Goal: Task Accomplishment & Management: Use online tool/utility

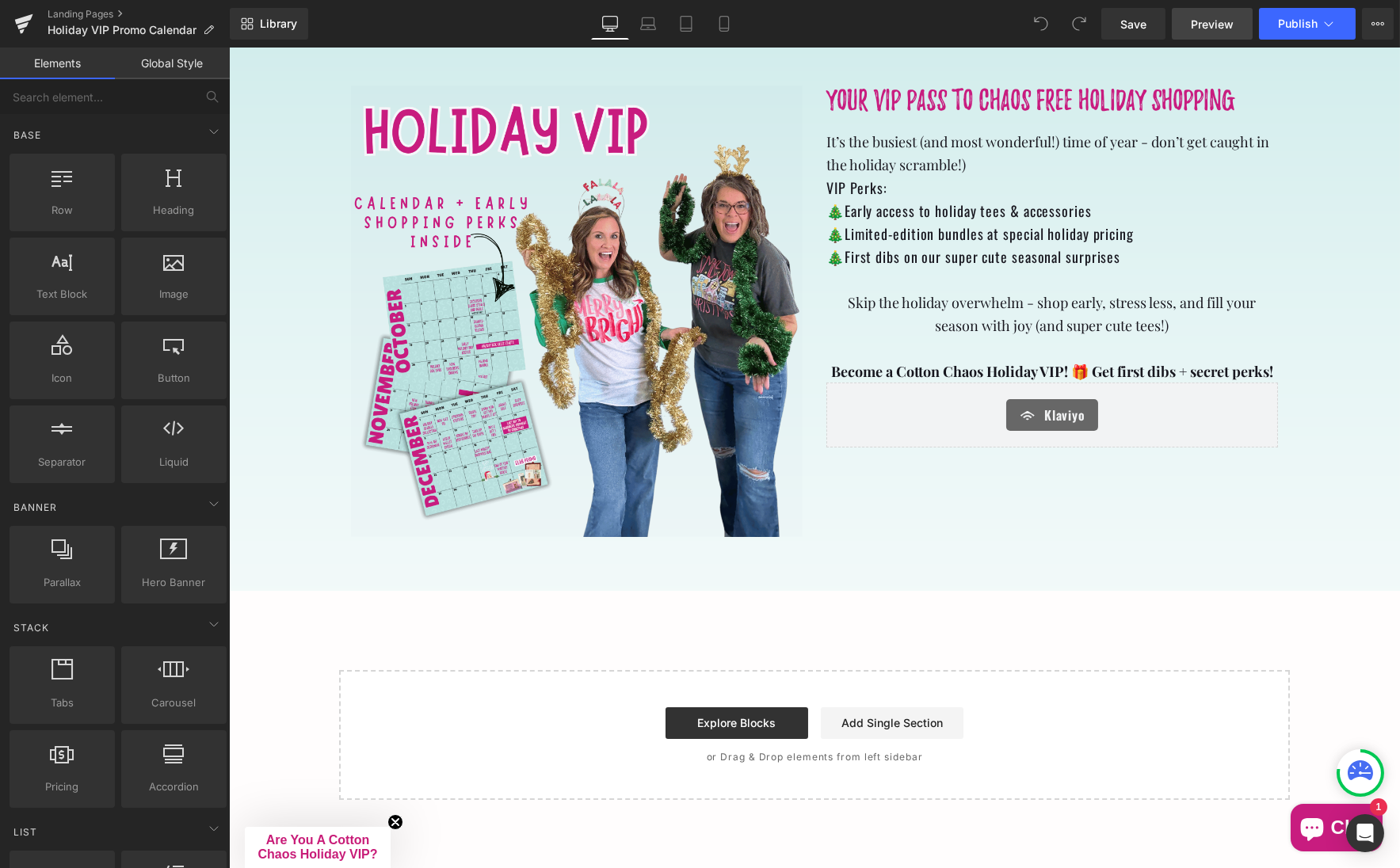
click at [1211, 26] on span "Preview" at bounding box center [1212, 24] width 43 height 17
click at [1297, 27] on span "Publish" at bounding box center [1298, 24] width 39 height 13
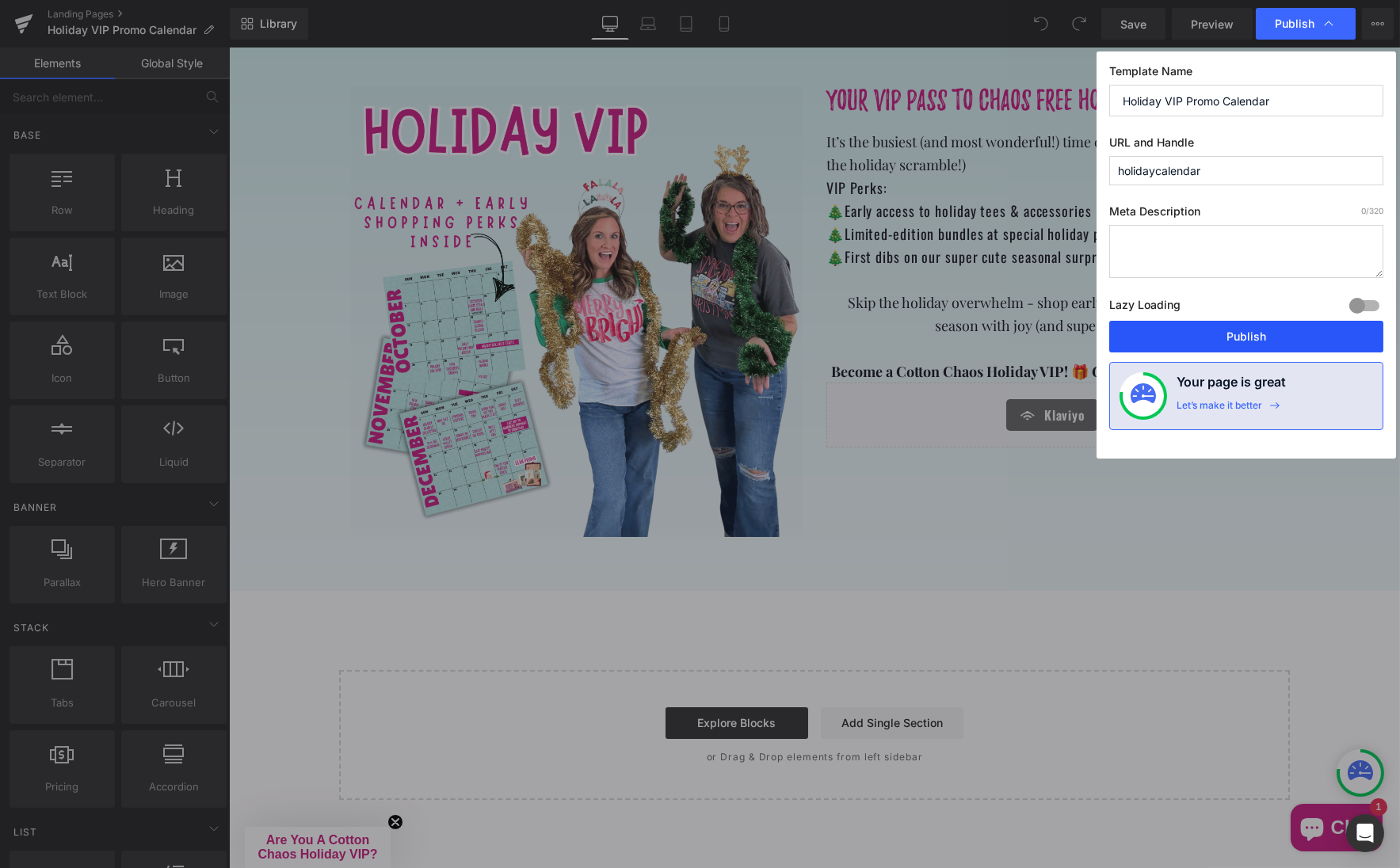
click at [1239, 332] on button "Publish" at bounding box center [1246, 336] width 274 height 31
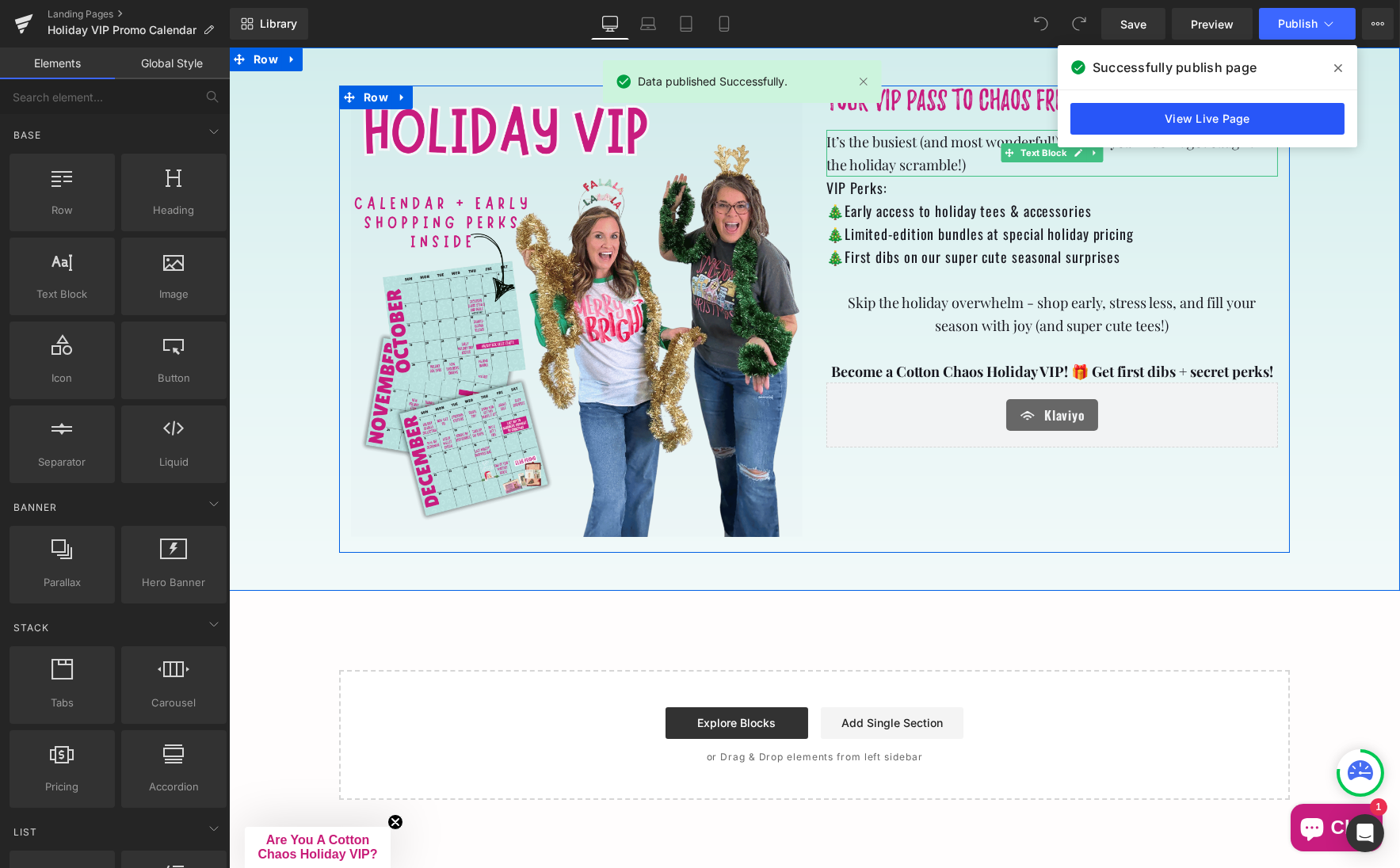
click at [1182, 109] on link "View Live Page" at bounding box center [1207, 119] width 274 height 31
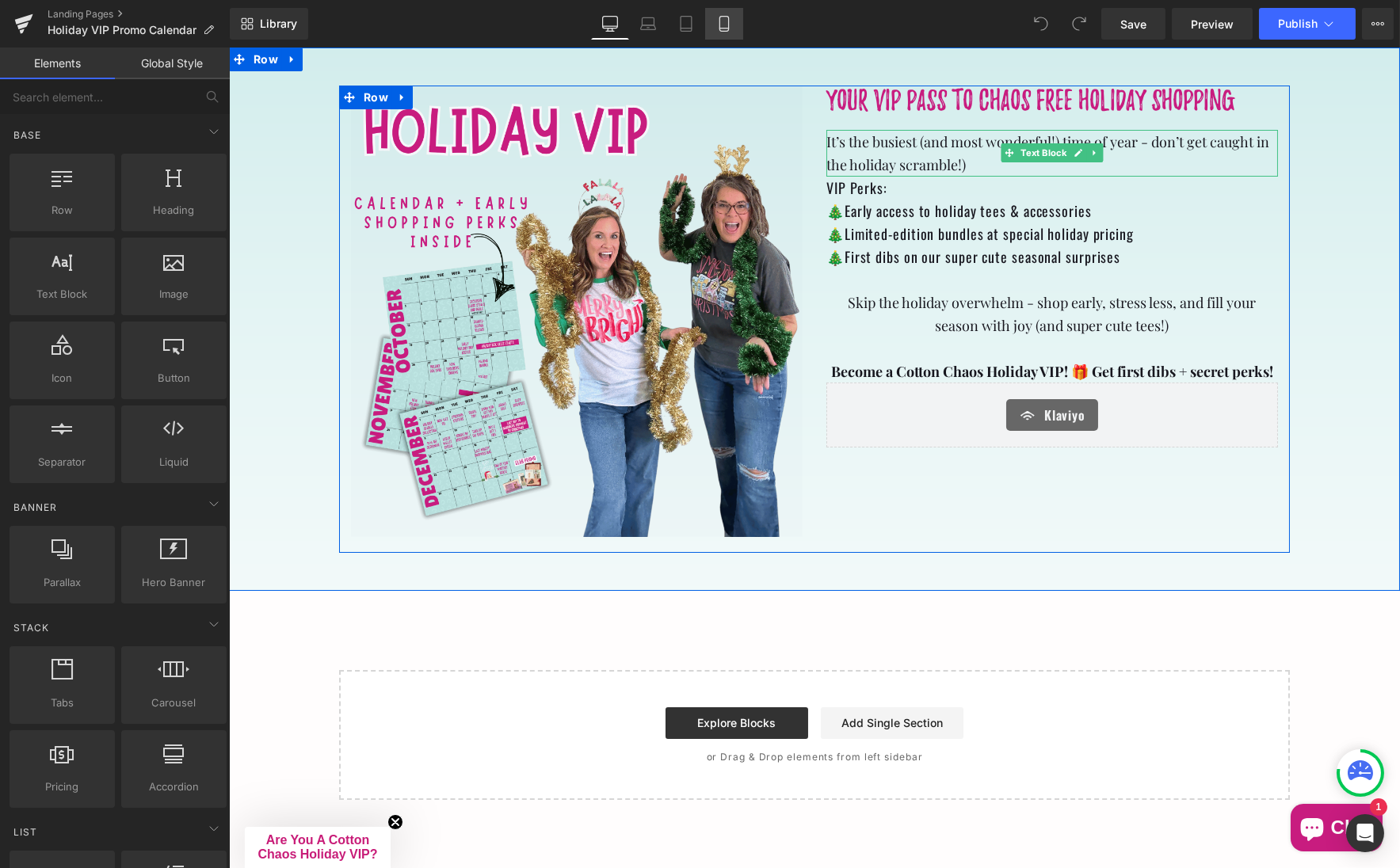
click at [726, 23] on icon at bounding box center [725, 24] width 16 height 16
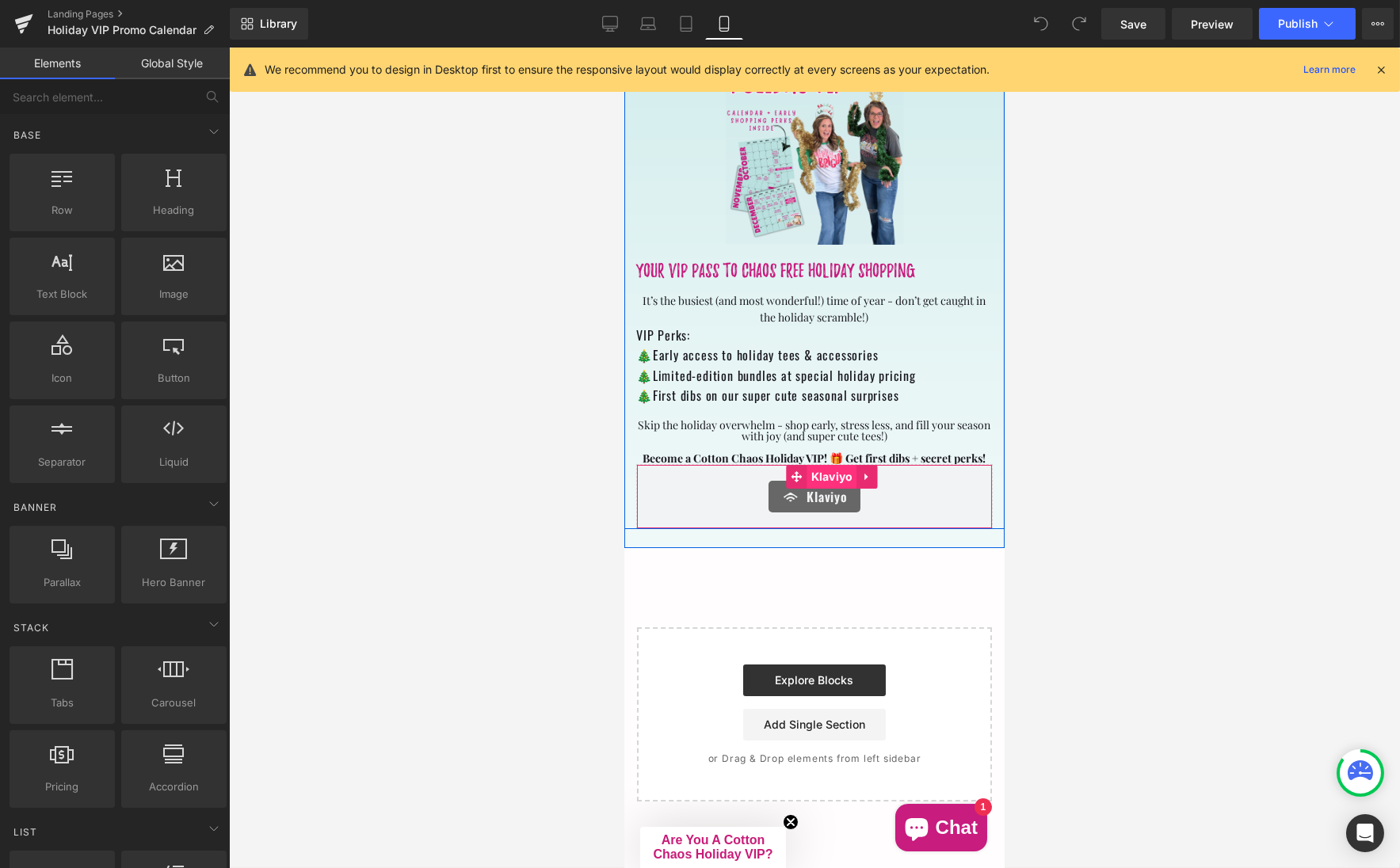
click at [829, 468] on span "Klaviyo" at bounding box center [831, 477] width 50 height 24
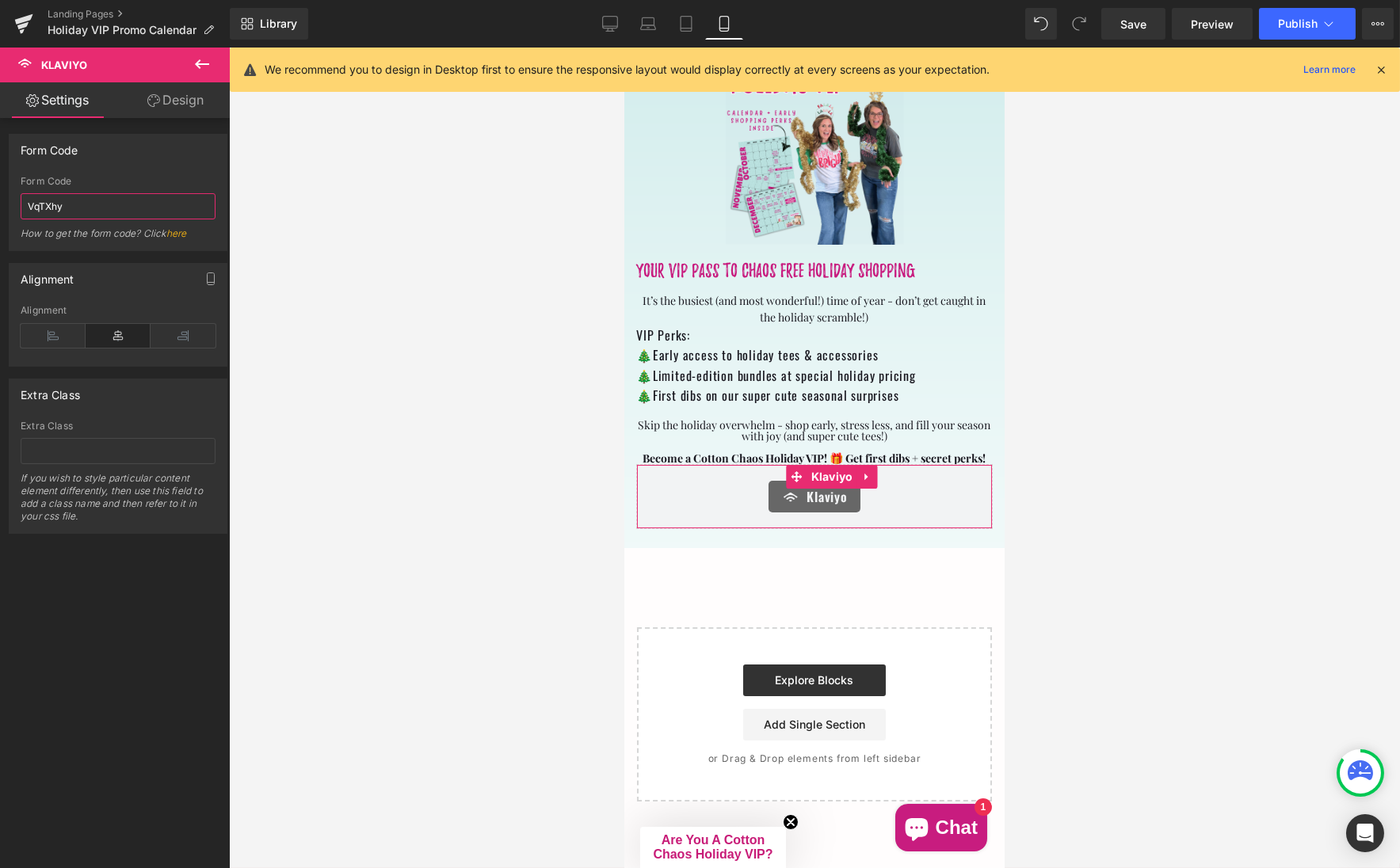
click at [106, 205] on input "VqTXhy" at bounding box center [118, 206] width 195 height 27
drag, startPoint x: 106, startPoint y: 205, endPoint x: 4, endPoint y: 204, distance: 102.0
click at [4, 204] on div "Form Code VqTXhy Form Code VqTXhy How to get the form code? Click here" at bounding box center [118, 186] width 237 height 129
paste input "<div class="klaviyo-form-VqTXhy"></div>"
type input "VqTXhy"
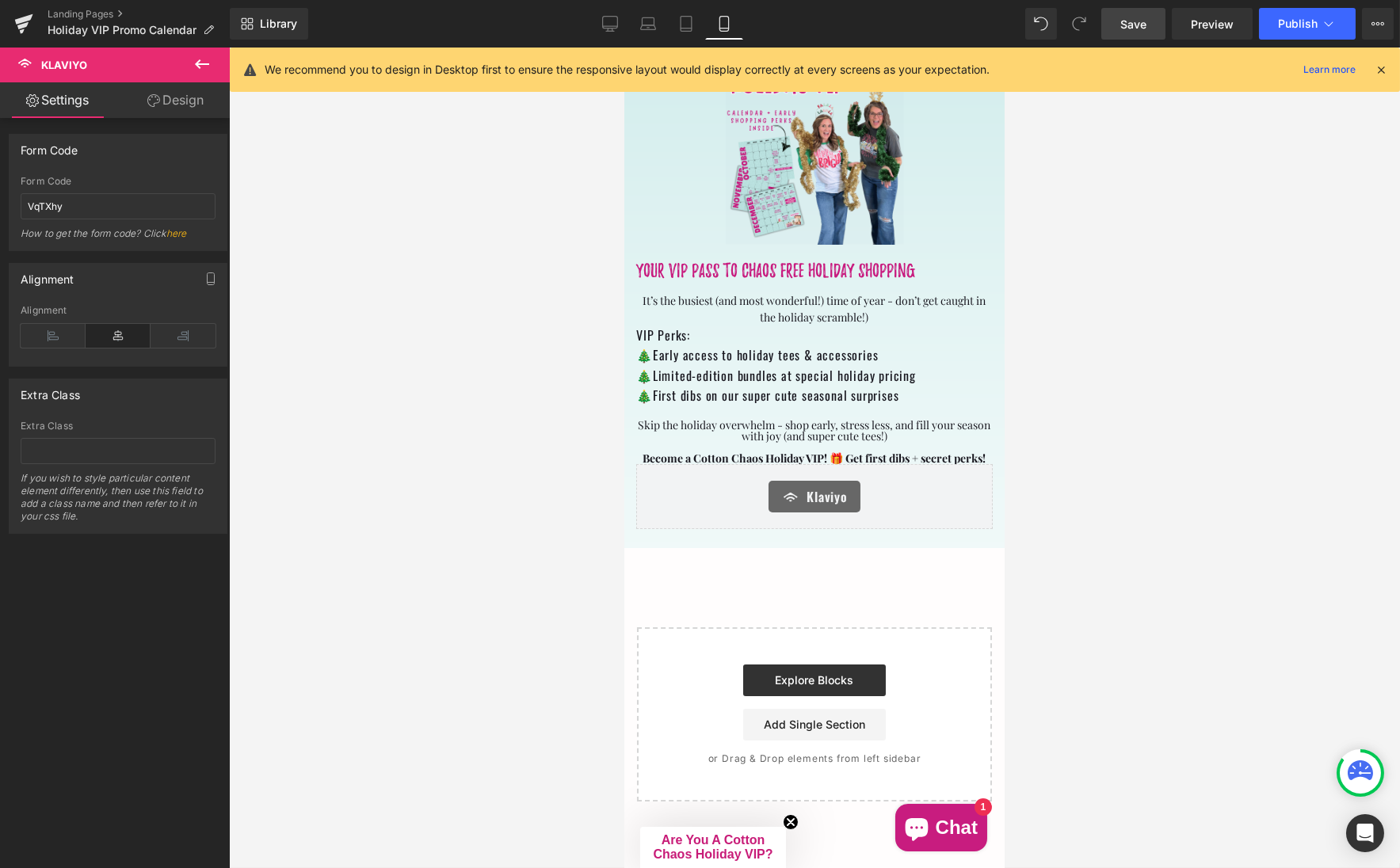
click at [1155, 19] on link "Save" at bounding box center [1133, 24] width 64 height 31
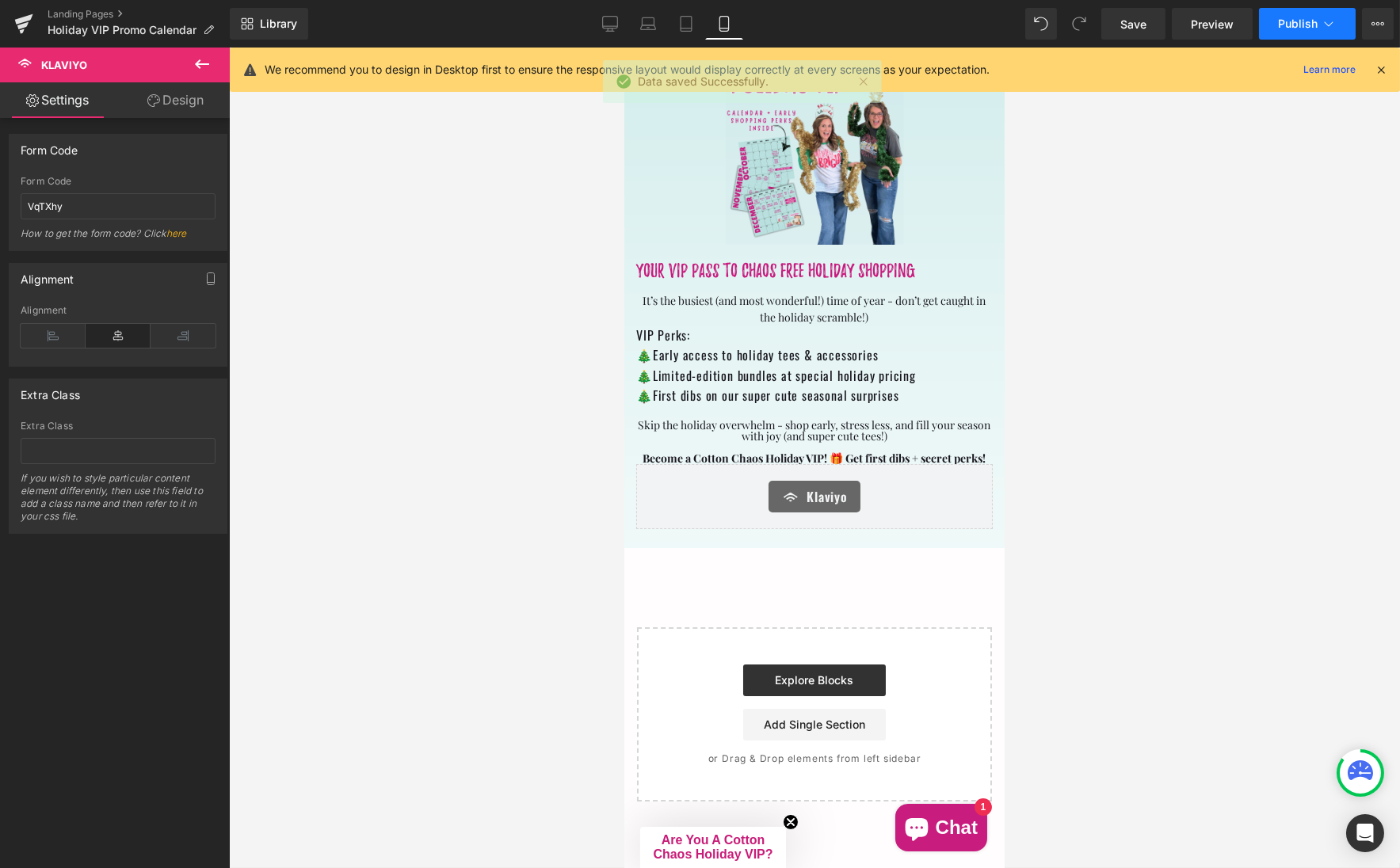
click at [1301, 29] on span "Publish" at bounding box center [1298, 24] width 39 height 13
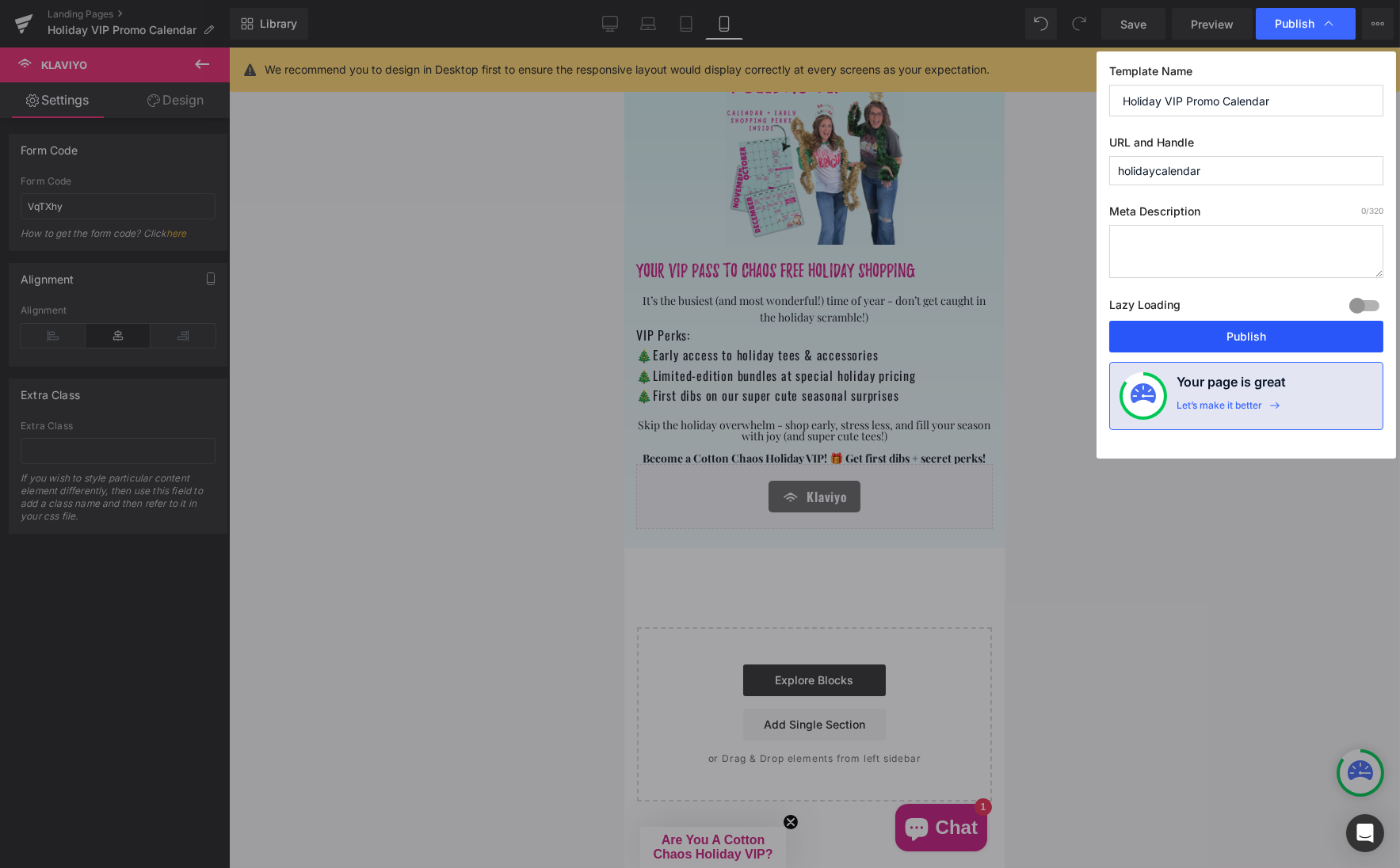
click at [1202, 332] on button "Publish" at bounding box center [1246, 336] width 274 height 31
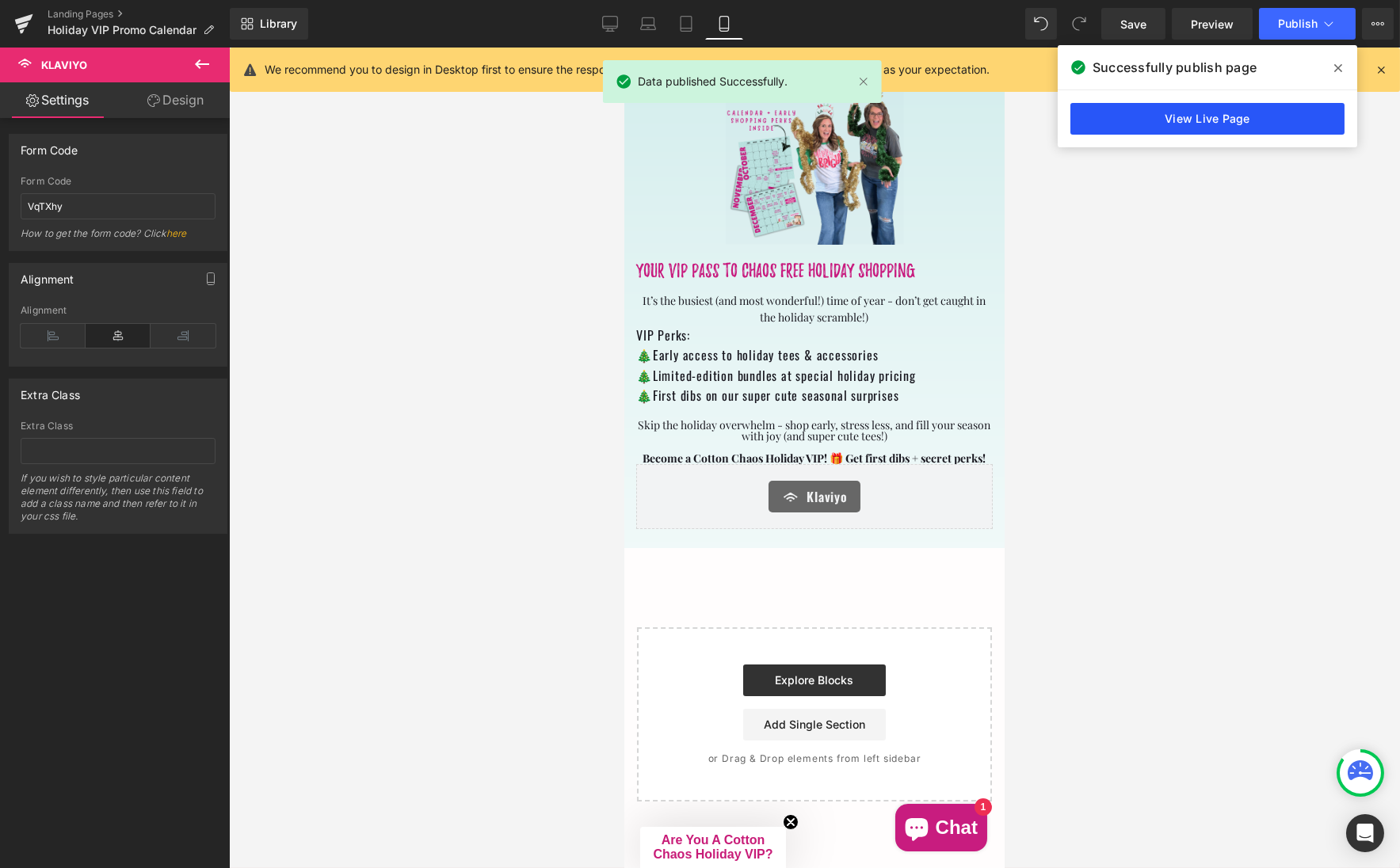
click at [1230, 117] on link "View Live Page" at bounding box center [1207, 119] width 274 height 31
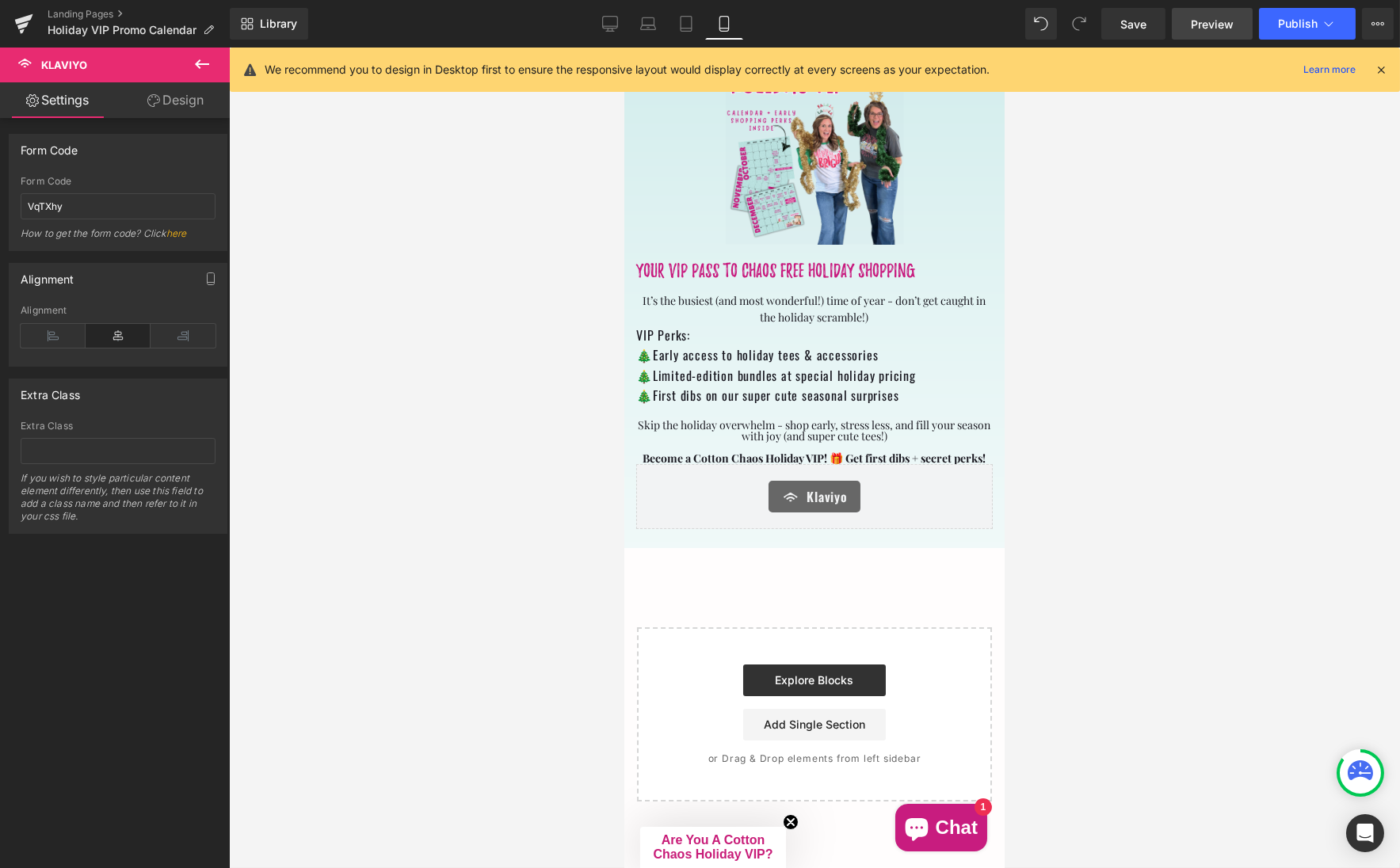
click at [1224, 25] on span "Preview" at bounding box center [1212, 24] width 43 height 17
click at [196, 107] on link "Design" at bounding box center [175, 100] width 115 height 35
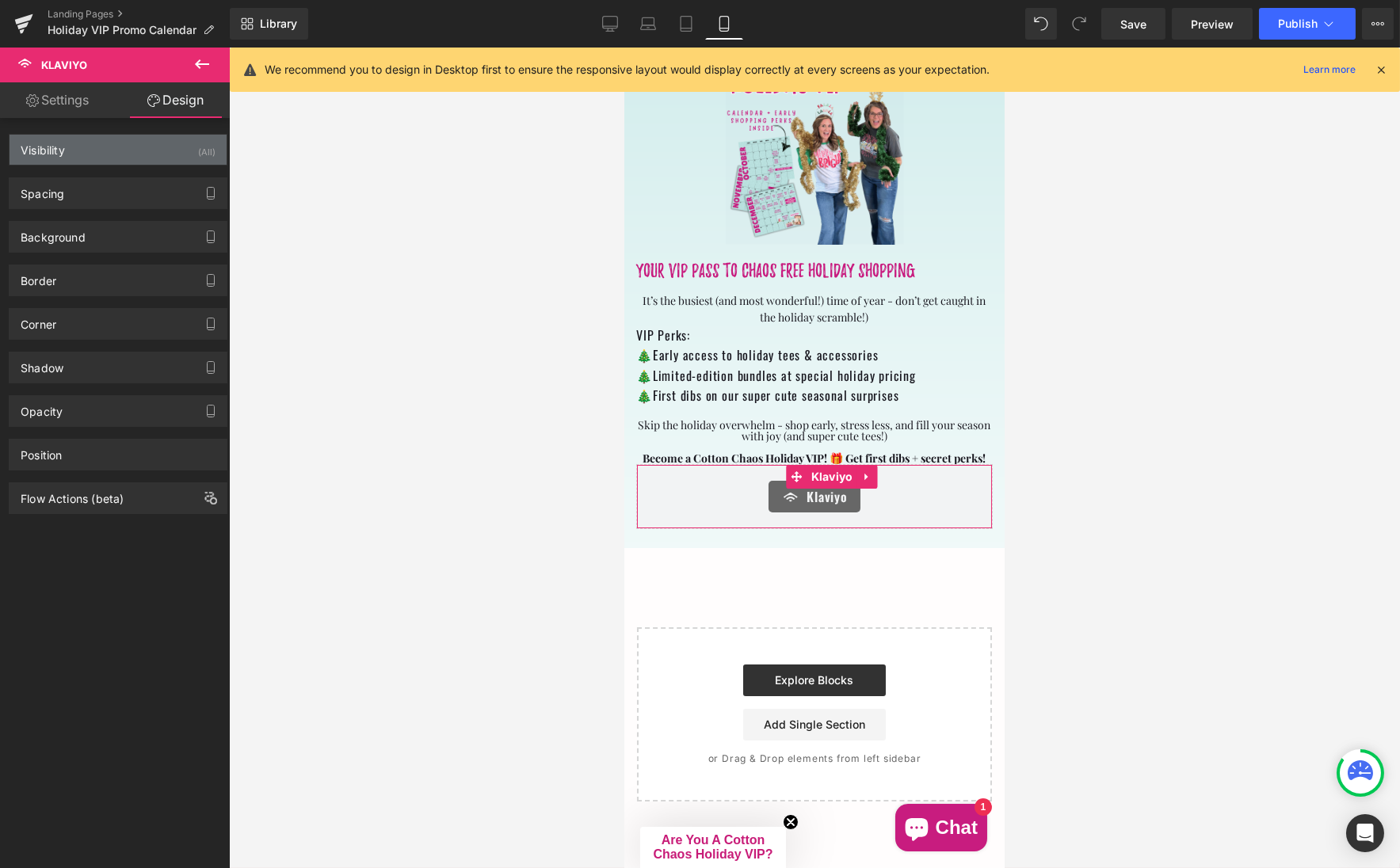
click at [184, 149] on div "Visibility (All)" at bounding box center [118, 149] width 217 height 30
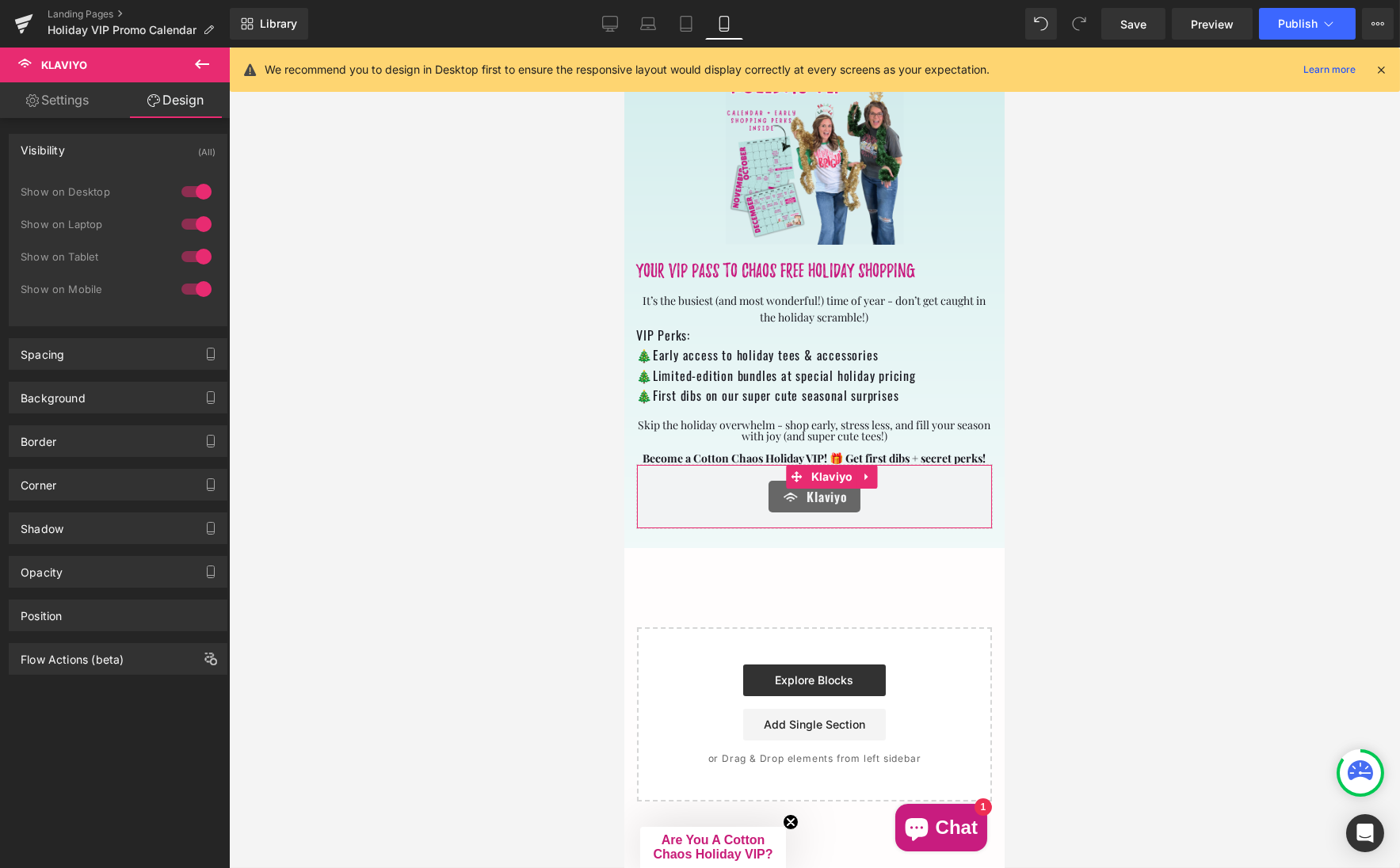
click at [184, 284] on div at bounding box center [197, 289] width 38 height 26
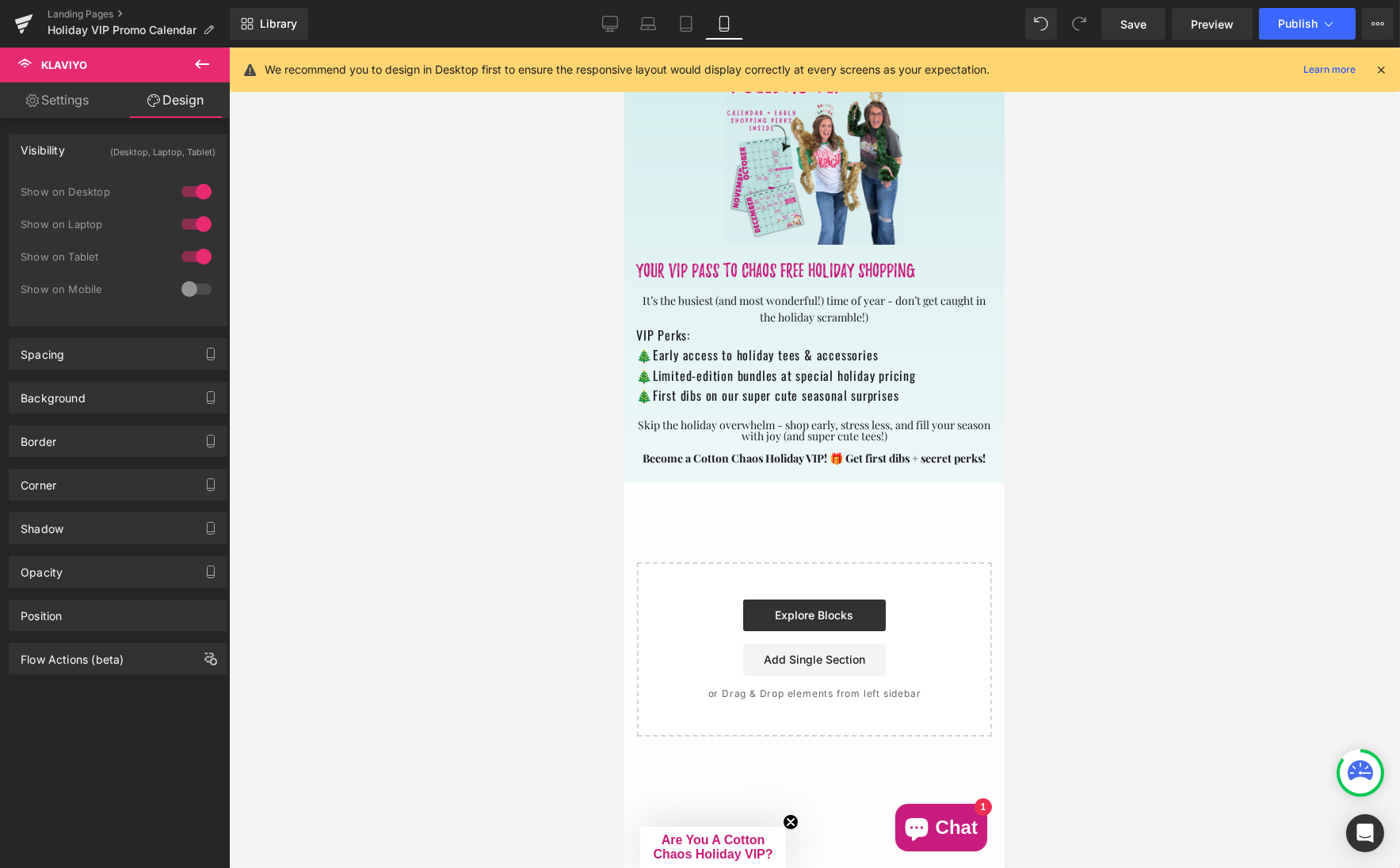
click at [198, 287] on div at bounding box center [197, 289] width 38 height 26
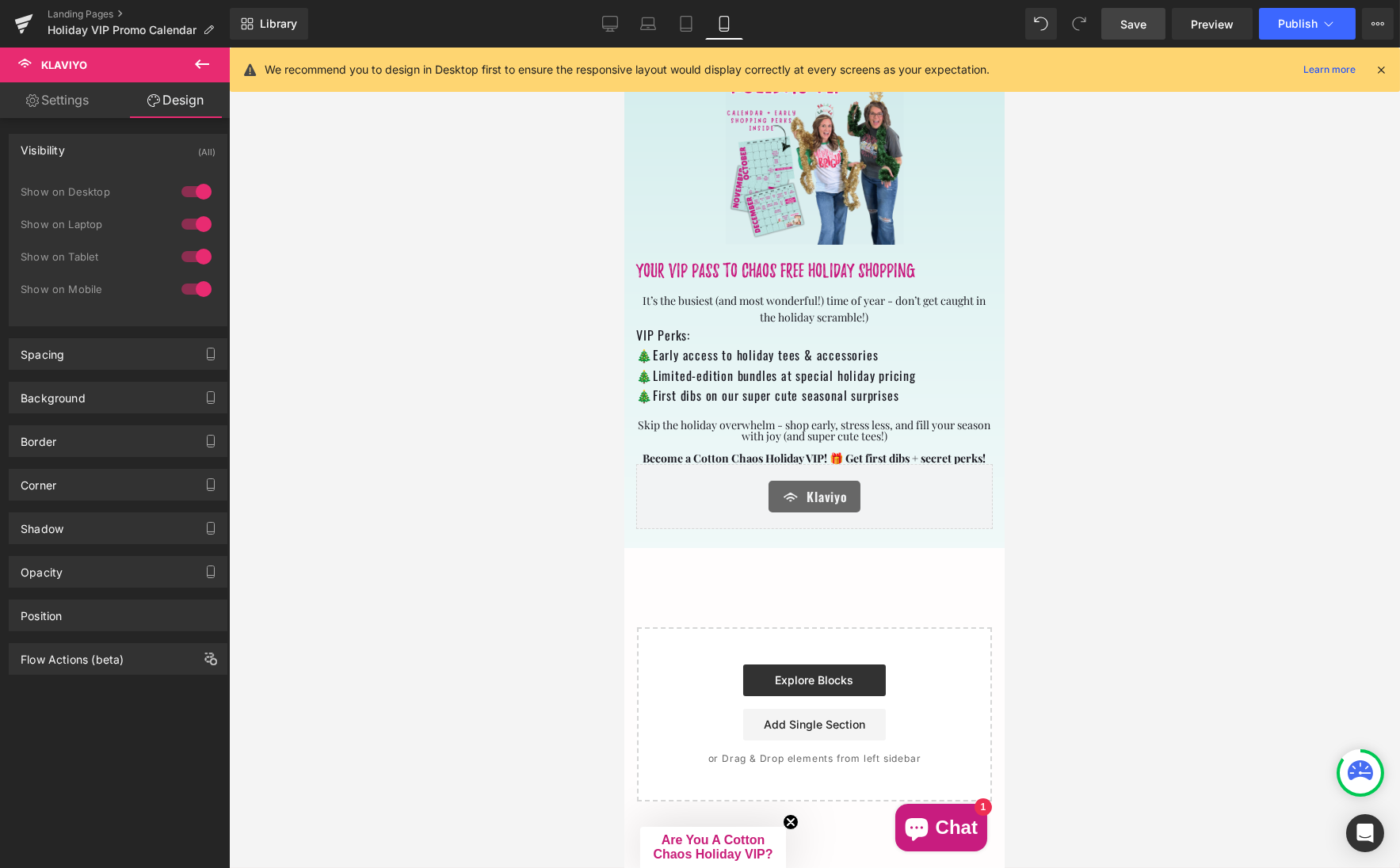
click at [1129, 29] on span "Save" at bounding box center [1134, 24] width 27 height 17
click at [1296, 26] on span "Publish" at bounding box center [1298, 24] width 39 height 13
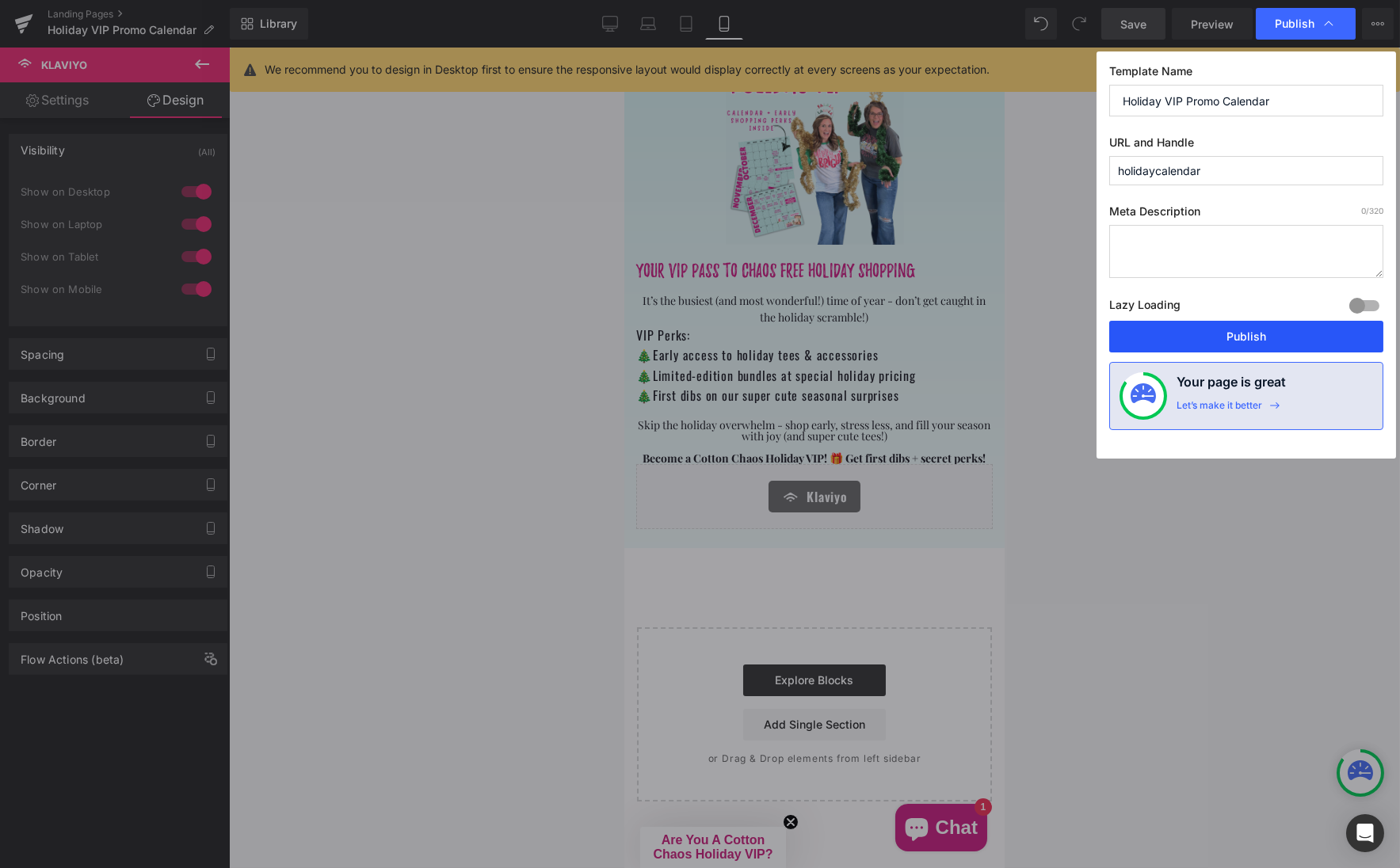
click at [1212, 338] on button "Publish" at bounding box center [1246, 336] width 274 height 31
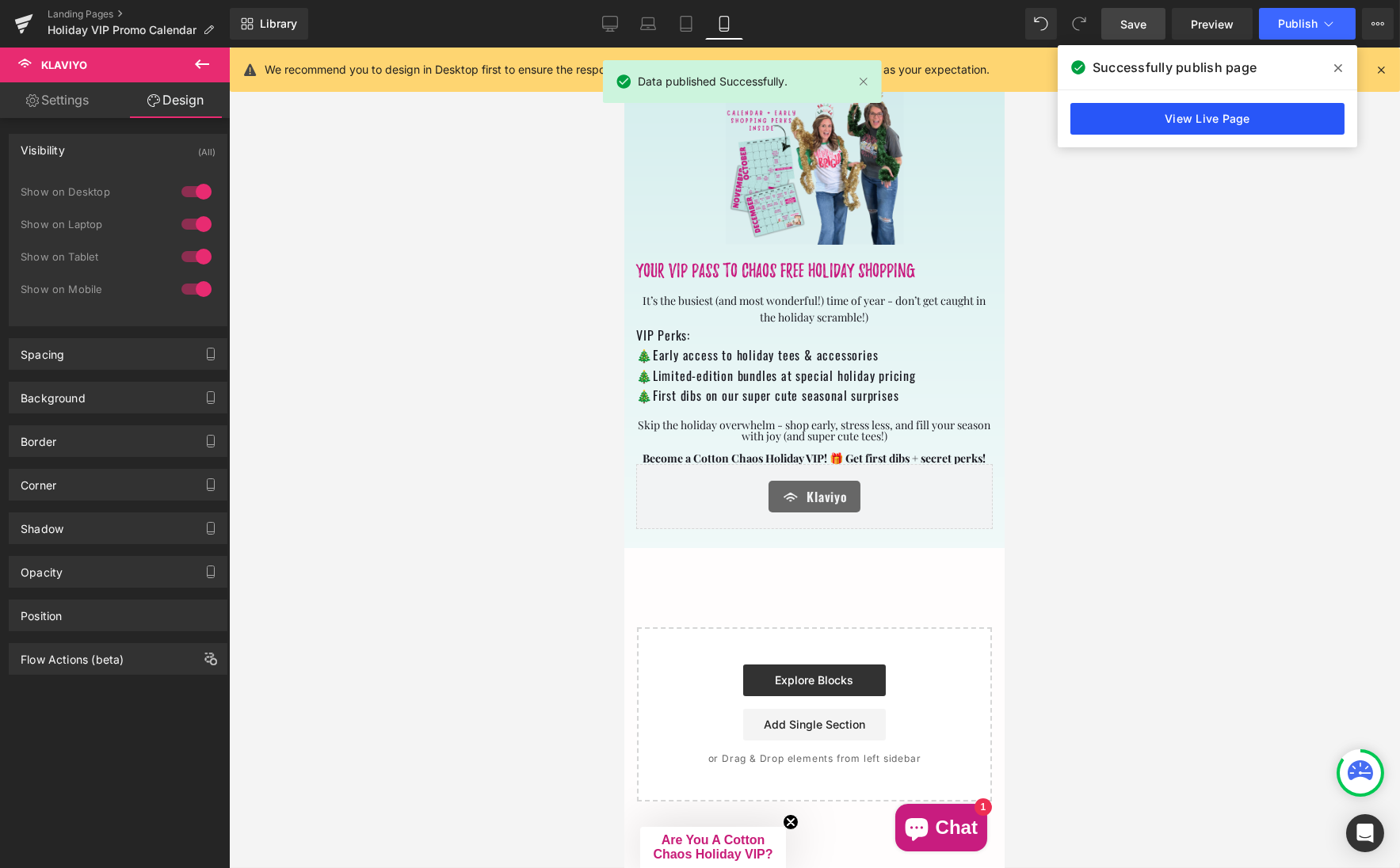
click at [1216, 120] on link "View Live Page" at bounding box center [1207, 119] width 274 height 31
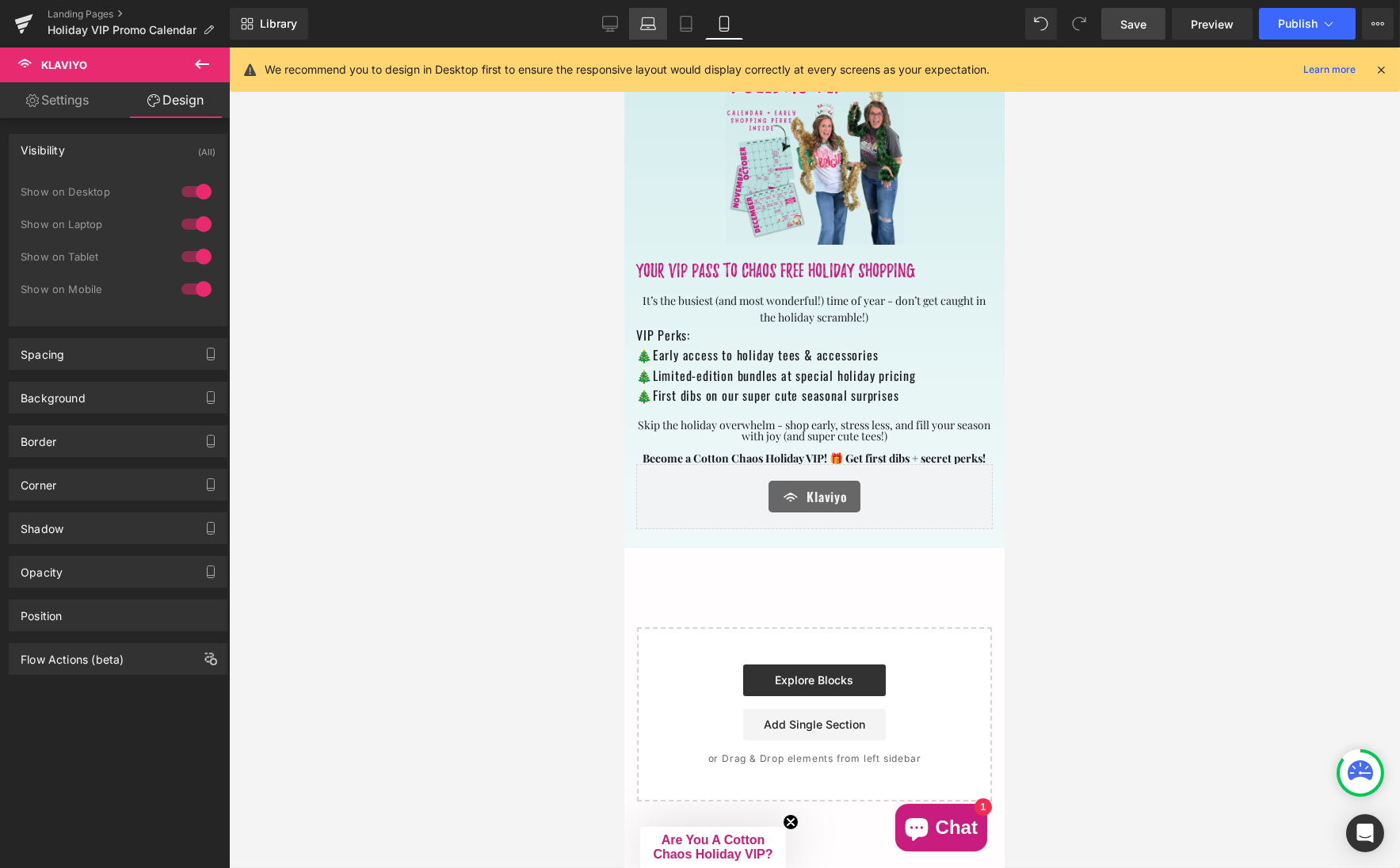
click at [651, 23] on icon at bounding box center [648, 24] width 16 height 16
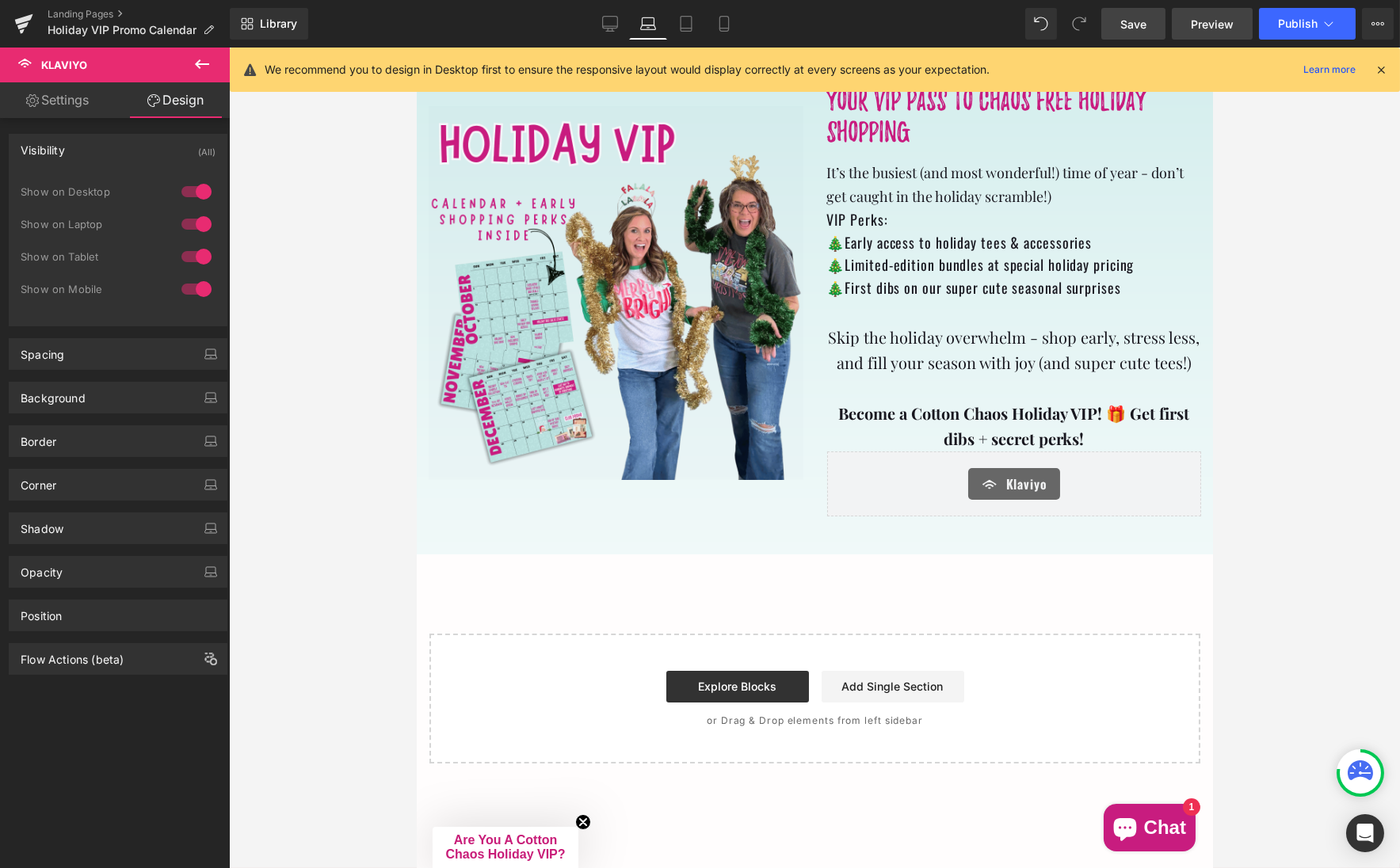
click at [1211, 25] on span "Preview" at bounding box center [1212, 24] width 43 height 17
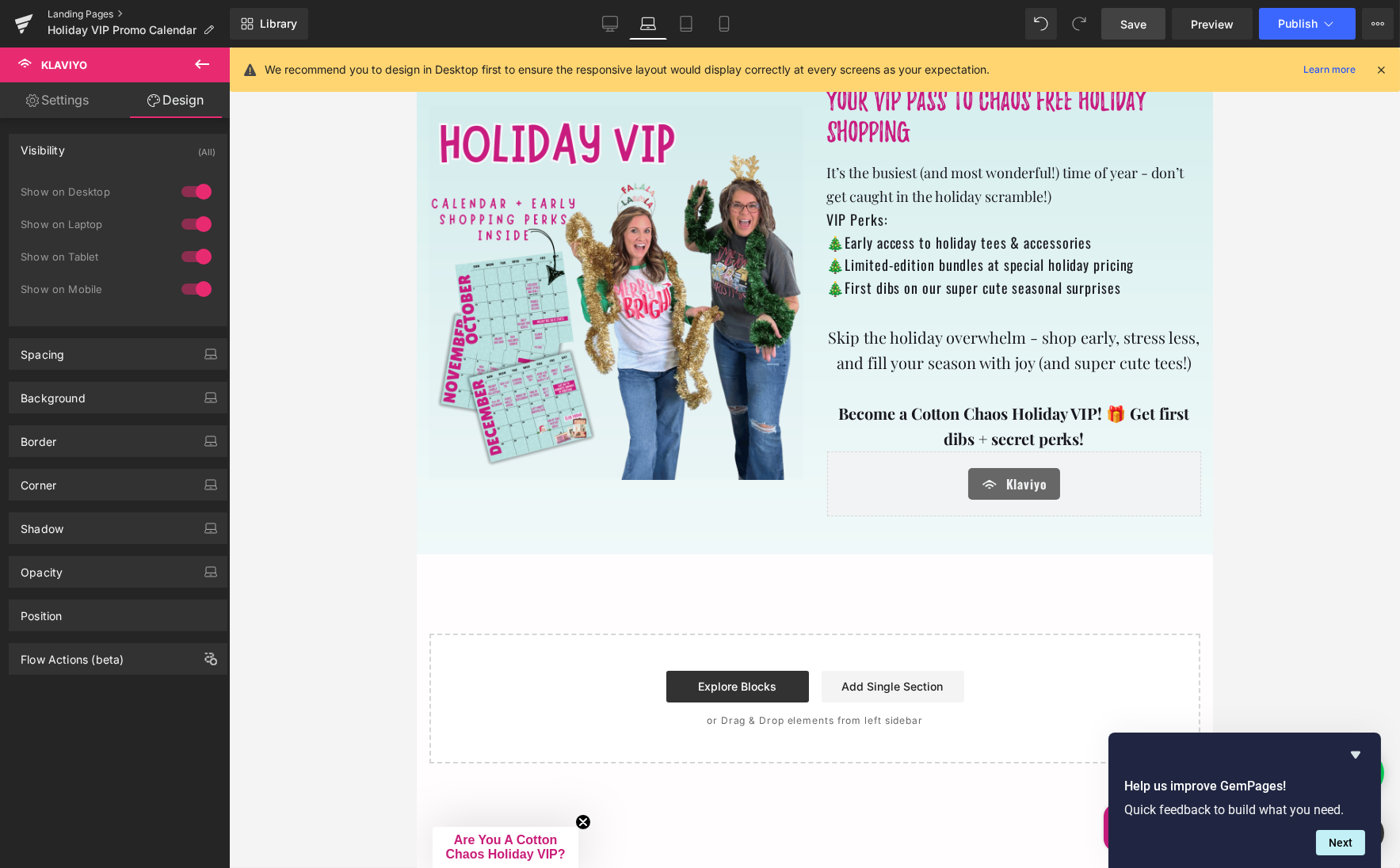
click at [100, 14] on link "Landing Pages" at bounding box center [138, 14] width 182 height 13
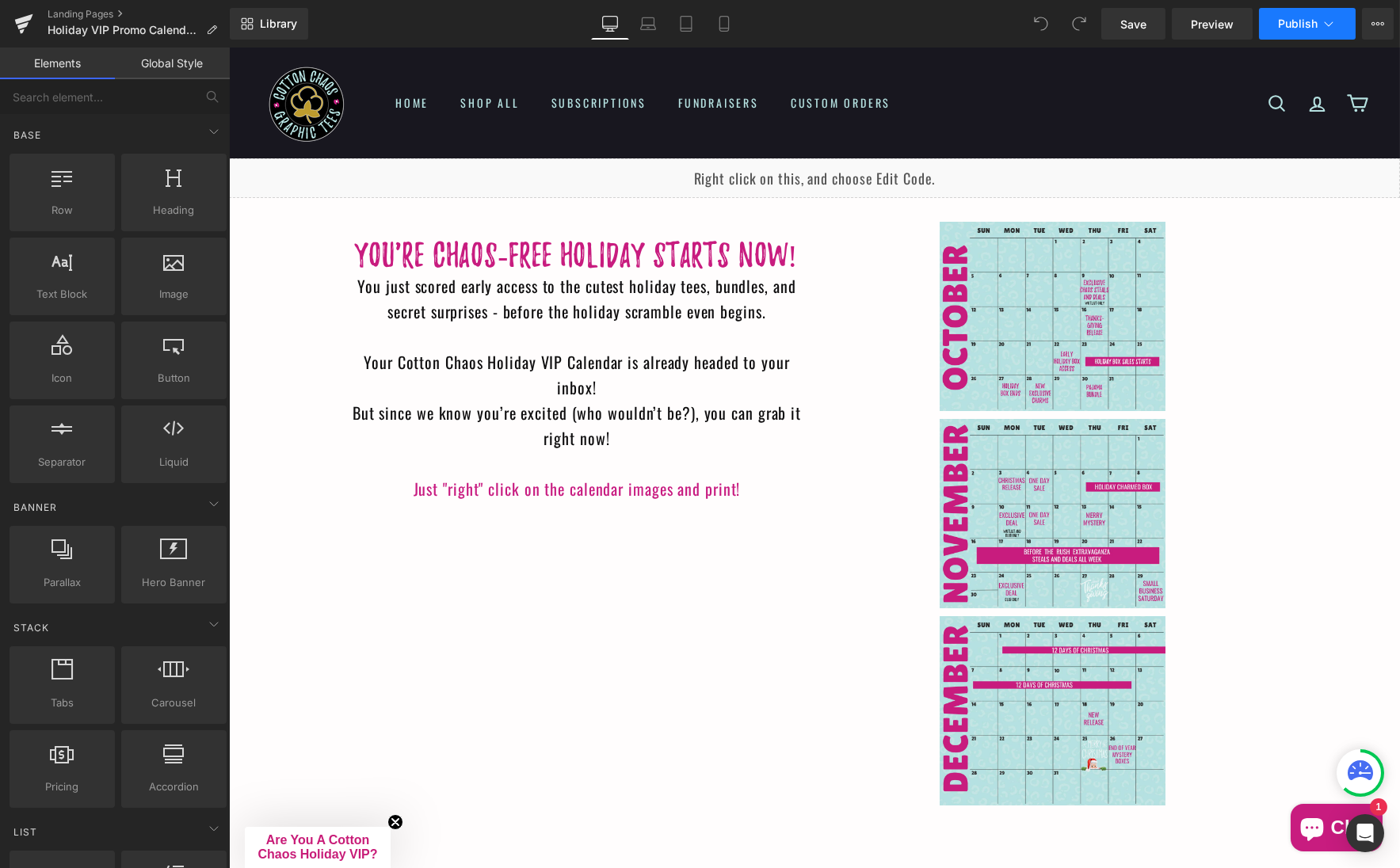
click at [1302, 23] on span "Publish" at bounding box center [1298, 24] width 39 height 13
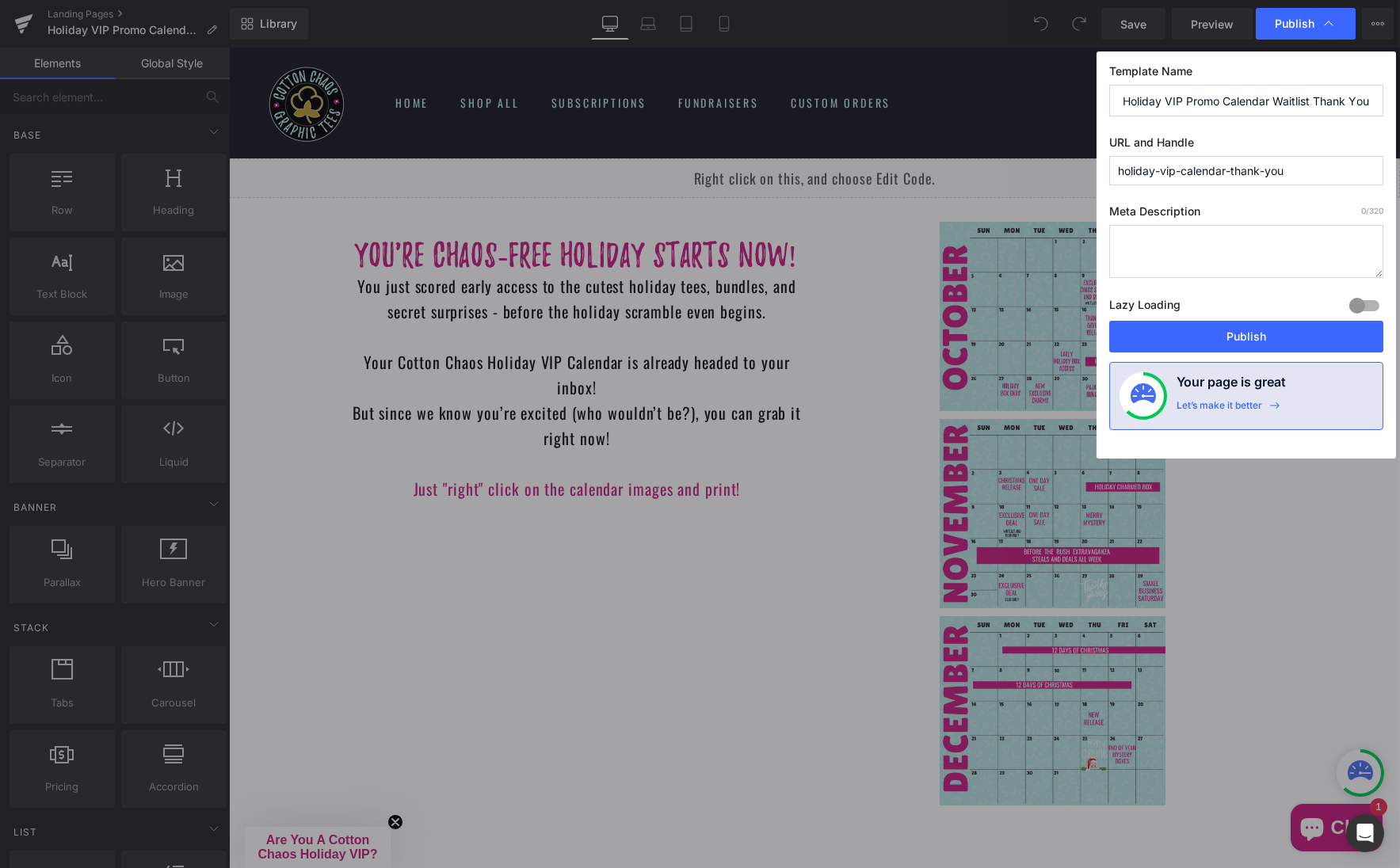
drag, startPoint x: 1304, startPoint y: 168, endPoint x: 1206, endPoint y: 173, distance: 98.1
click at [1206, 173] on input "holiday-vip-calendar-thank-you" at bounding box center [1246, 171] width 274 height 29
click at [1233, 328] on button "Publish" at bounding box center [1246, 336] width 274 height 31
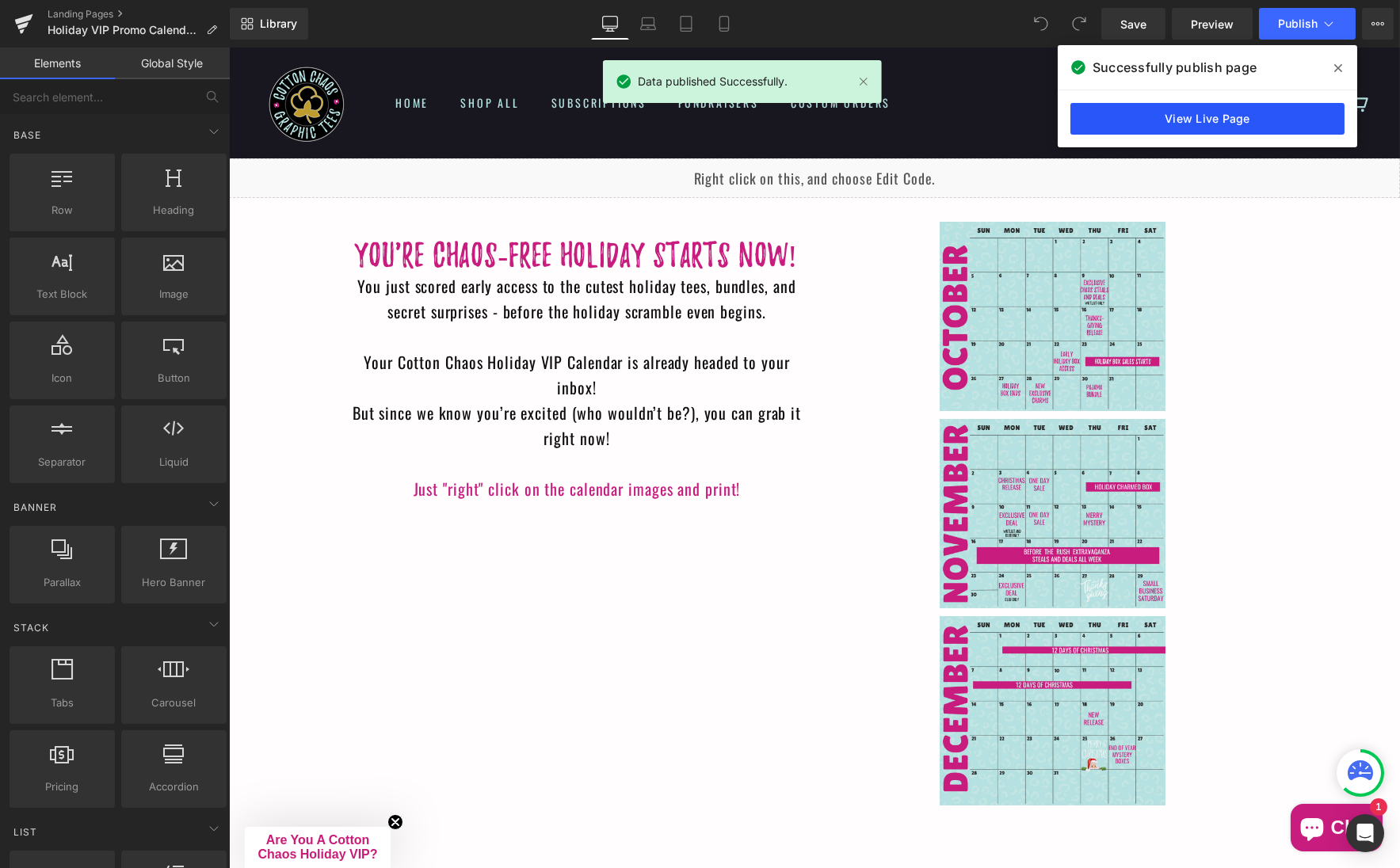
click at [1079, 108] on link "View Live Page" at bounding box center [1207, 119] width 274 height 31
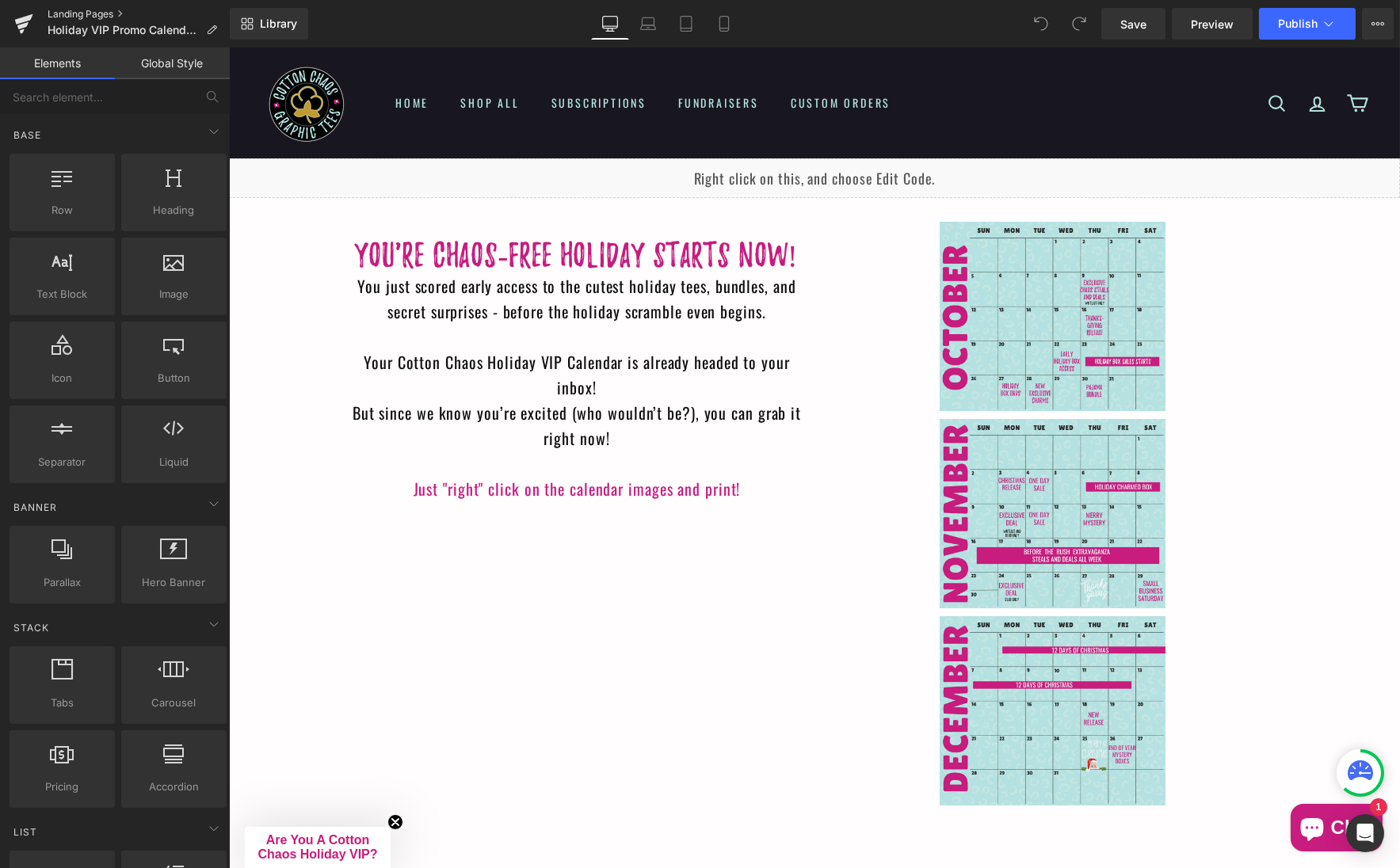
click at [108, 11] on link "Landing Pages" at bounding box center [138, 14] width 182 height 13
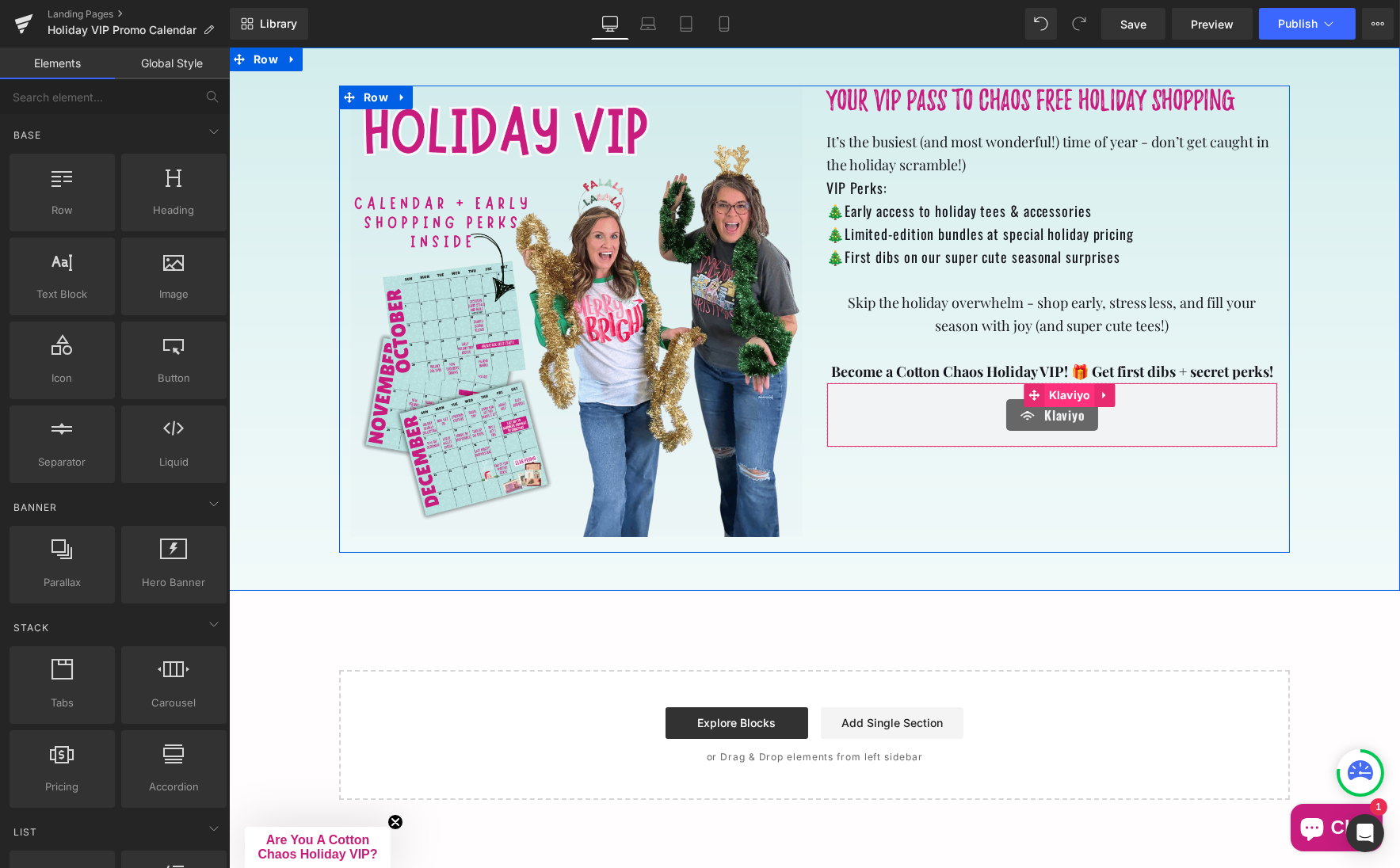
click at [1067, 389] on span "Klaviyo" at bounding box center [1069, 395] width 50 height 24
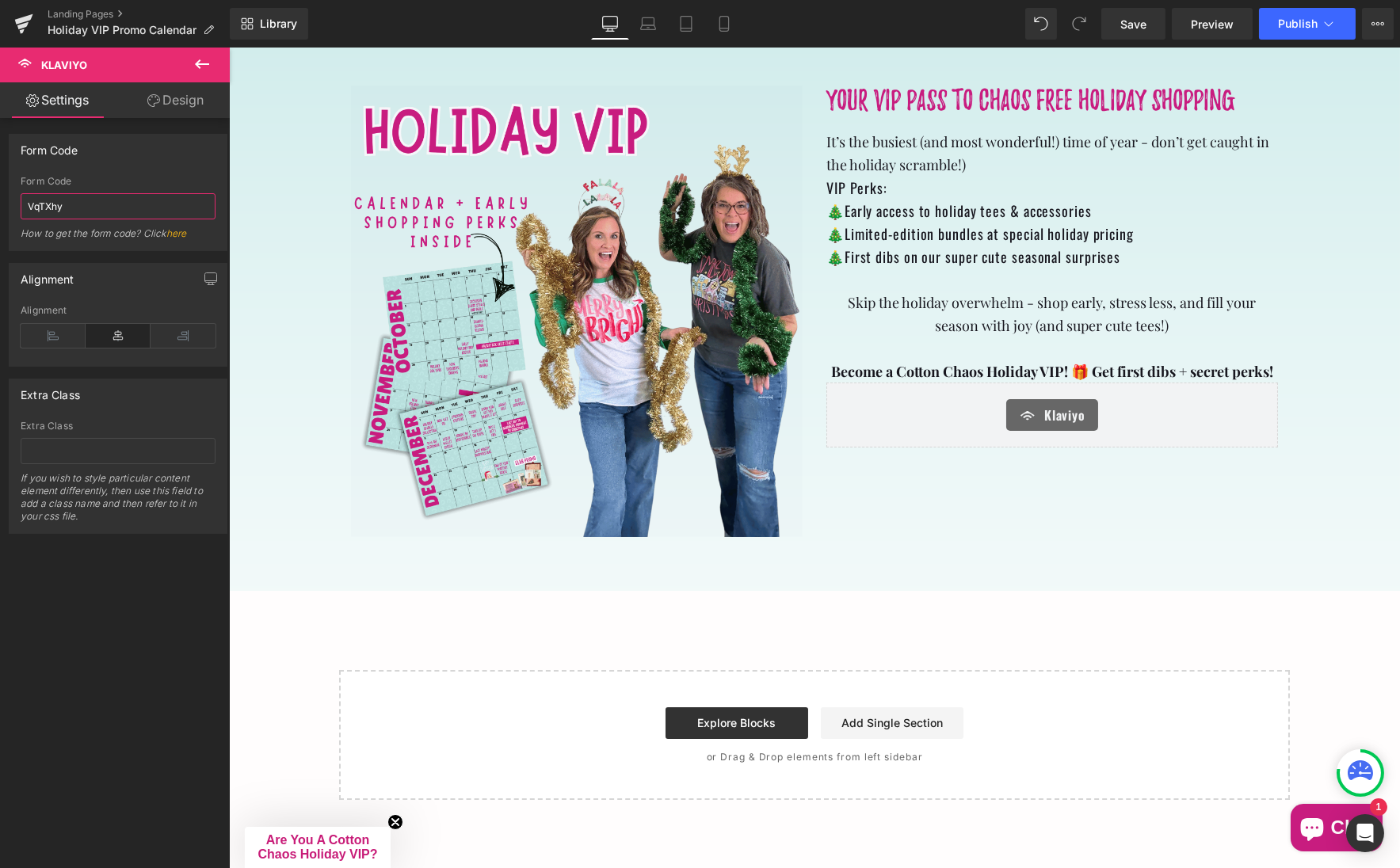
drag, startPoint x: 76, startPoint y: 209, endPoint x: -23, endPoint y: 203, distance: 99.2
click at [0, 203] on html "Klaviyo You are previewing how the will restyle your page. You can not edit Ele…" at bounding box center [700, 434] width 1400 height 868
paste input "<div class="klaviyo-form-XsbAGz"></div>"
type input "XsbAGz"
click at [1126, 23] on span "Save" at bounding box center [1134, 24] width 27 height 17
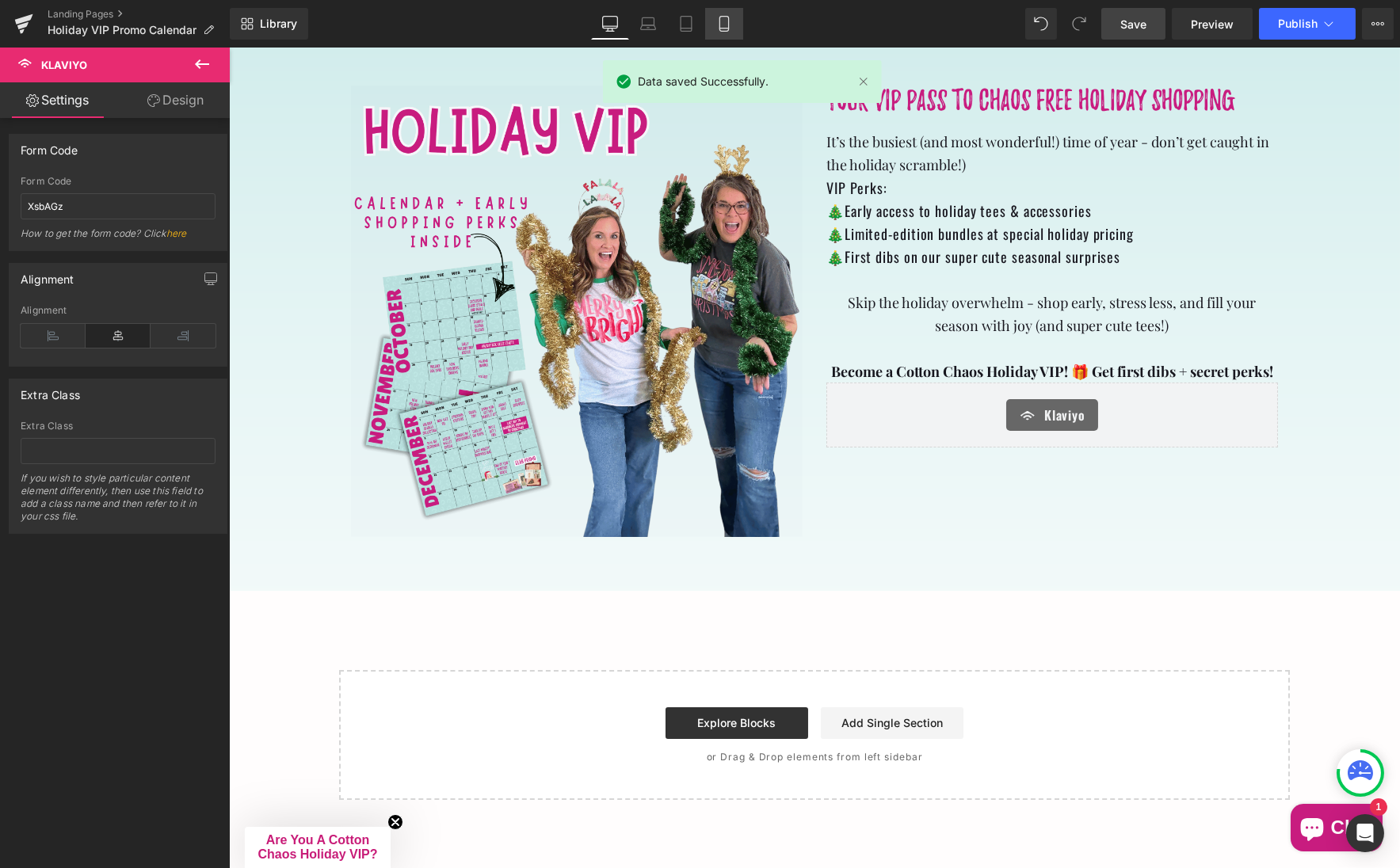
click at [729, 27] on icon at bounding box center [724, 24] width 9 height 15
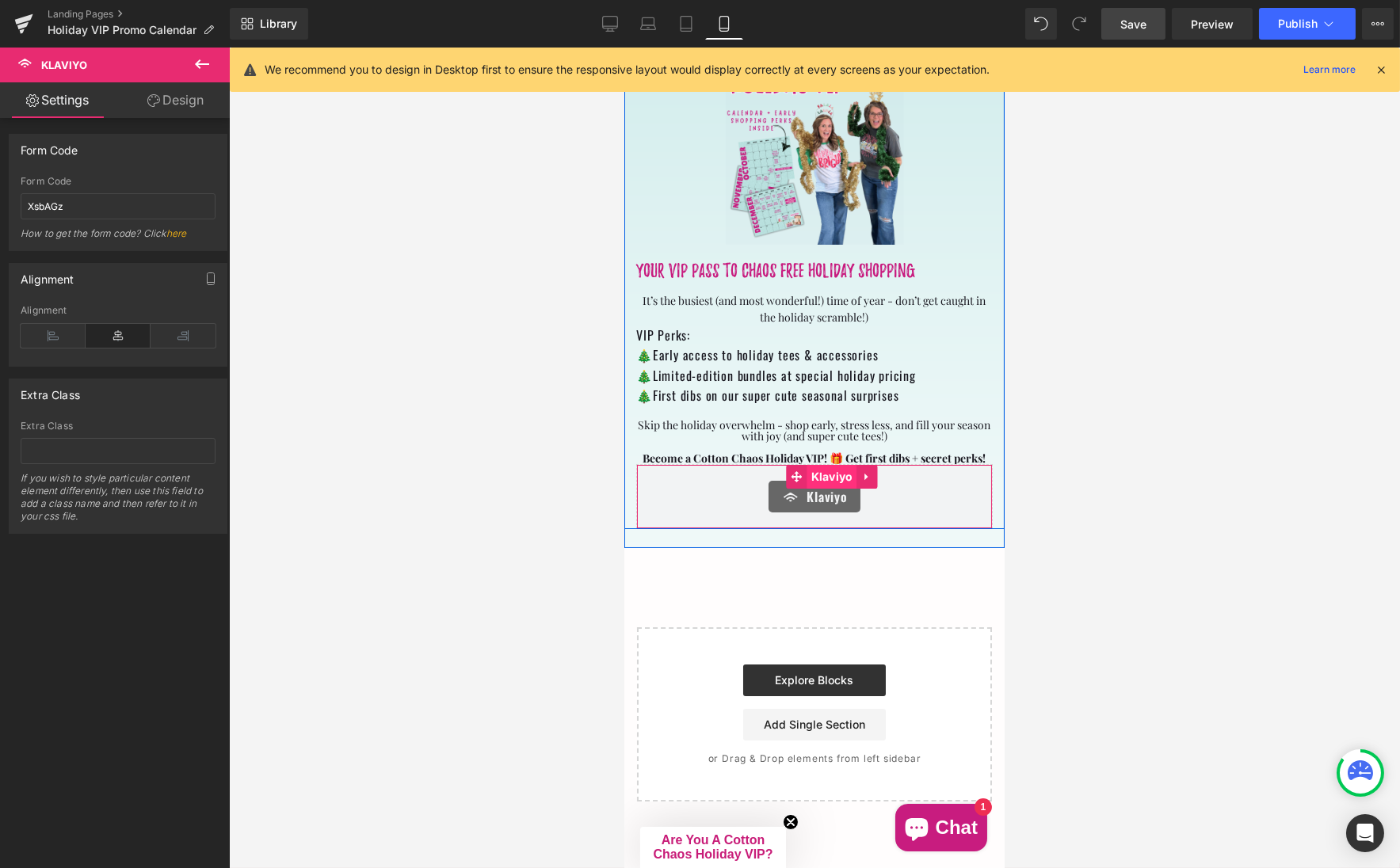
click at [827, 465] on span "Klaviyo" at bounding box center [831, 477] width 50 height 24
click at [837, 465] on span "Klaviyo" at bounding box center [831, 477] width 50 height 24
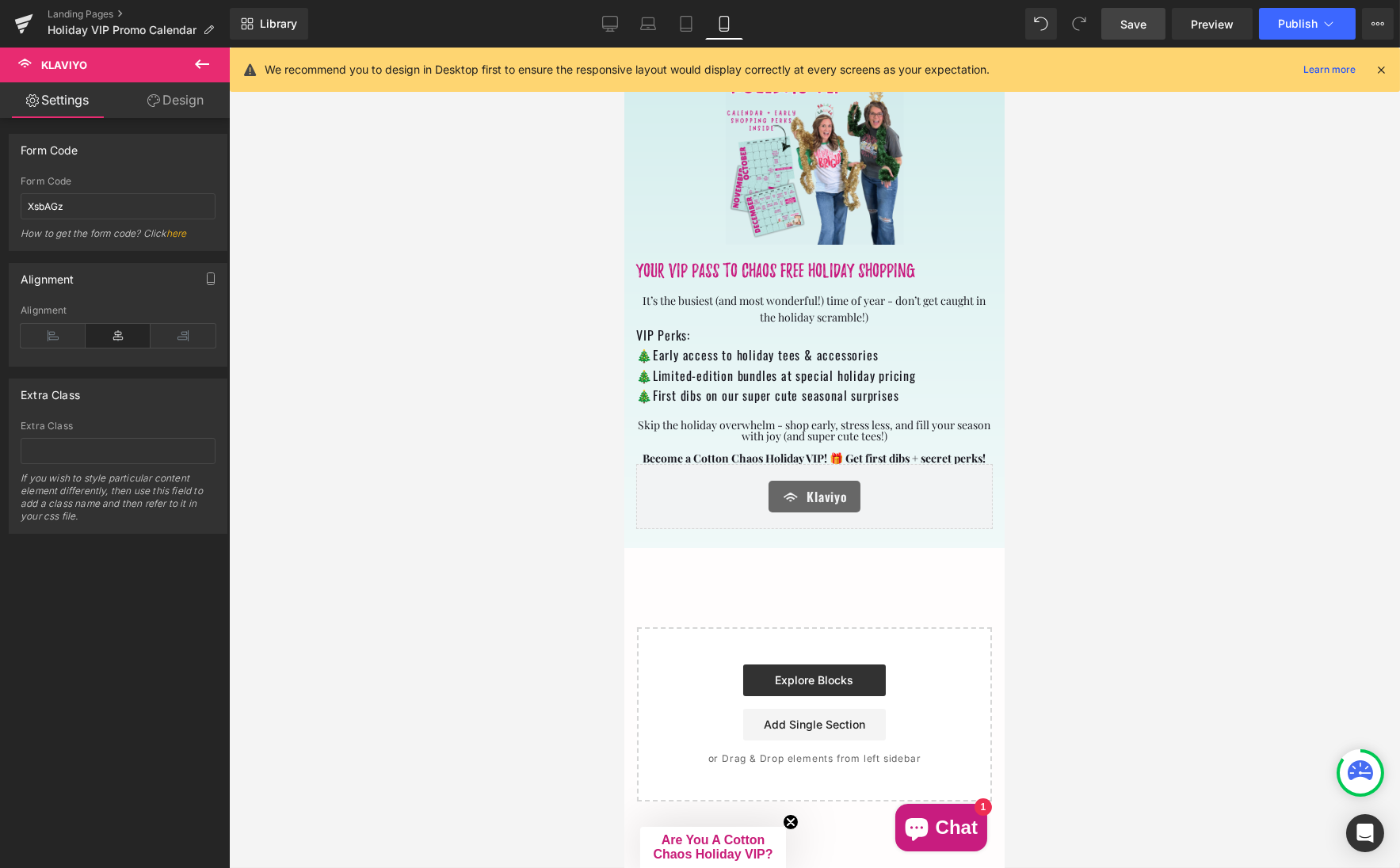
click at [1118, 28] on link "Save" at bounding box center [1133, 24] width 64 height 31
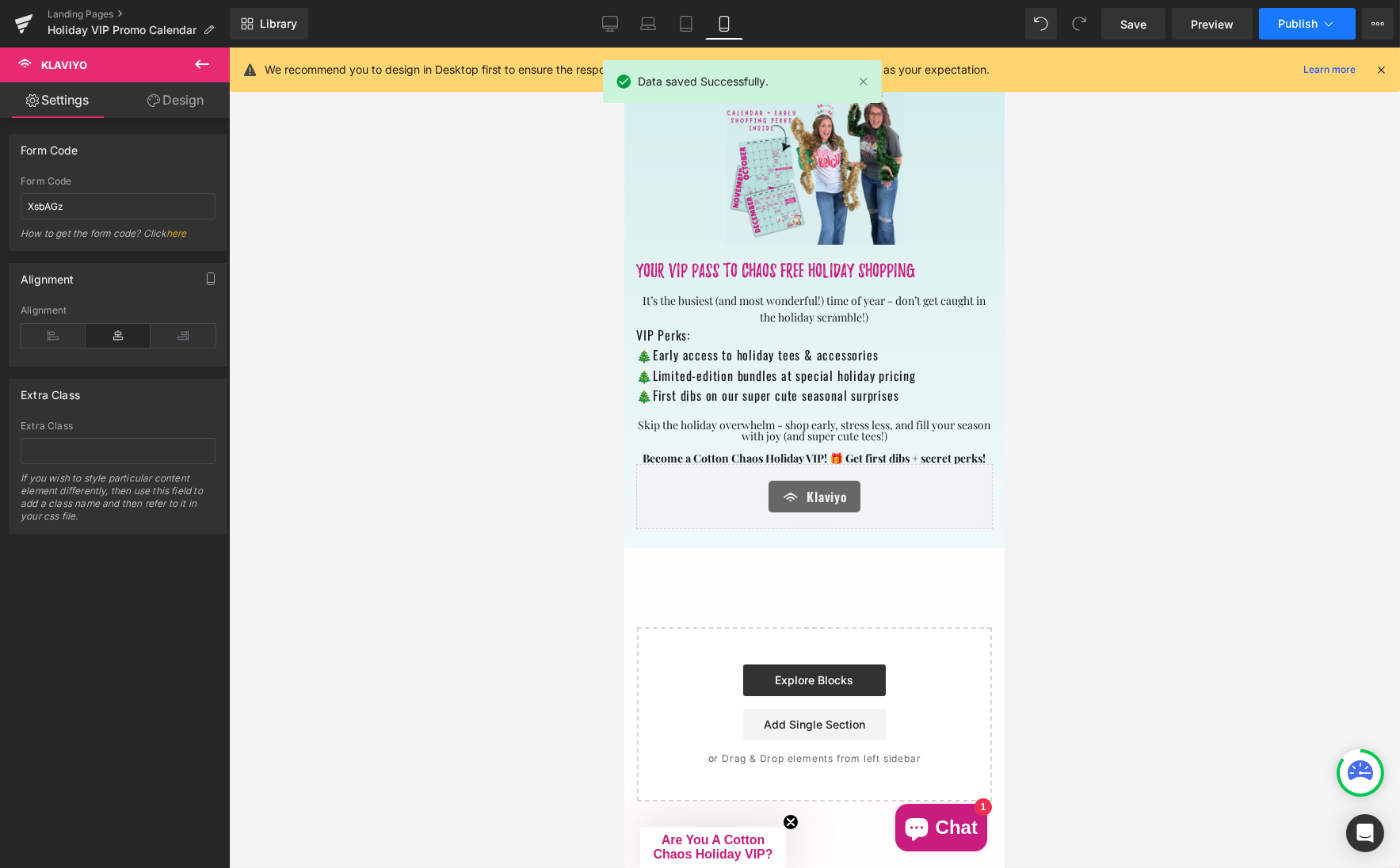
click at [1298, 23] on span "Publish" at bounding box center [1298, 24] width 39 height 13
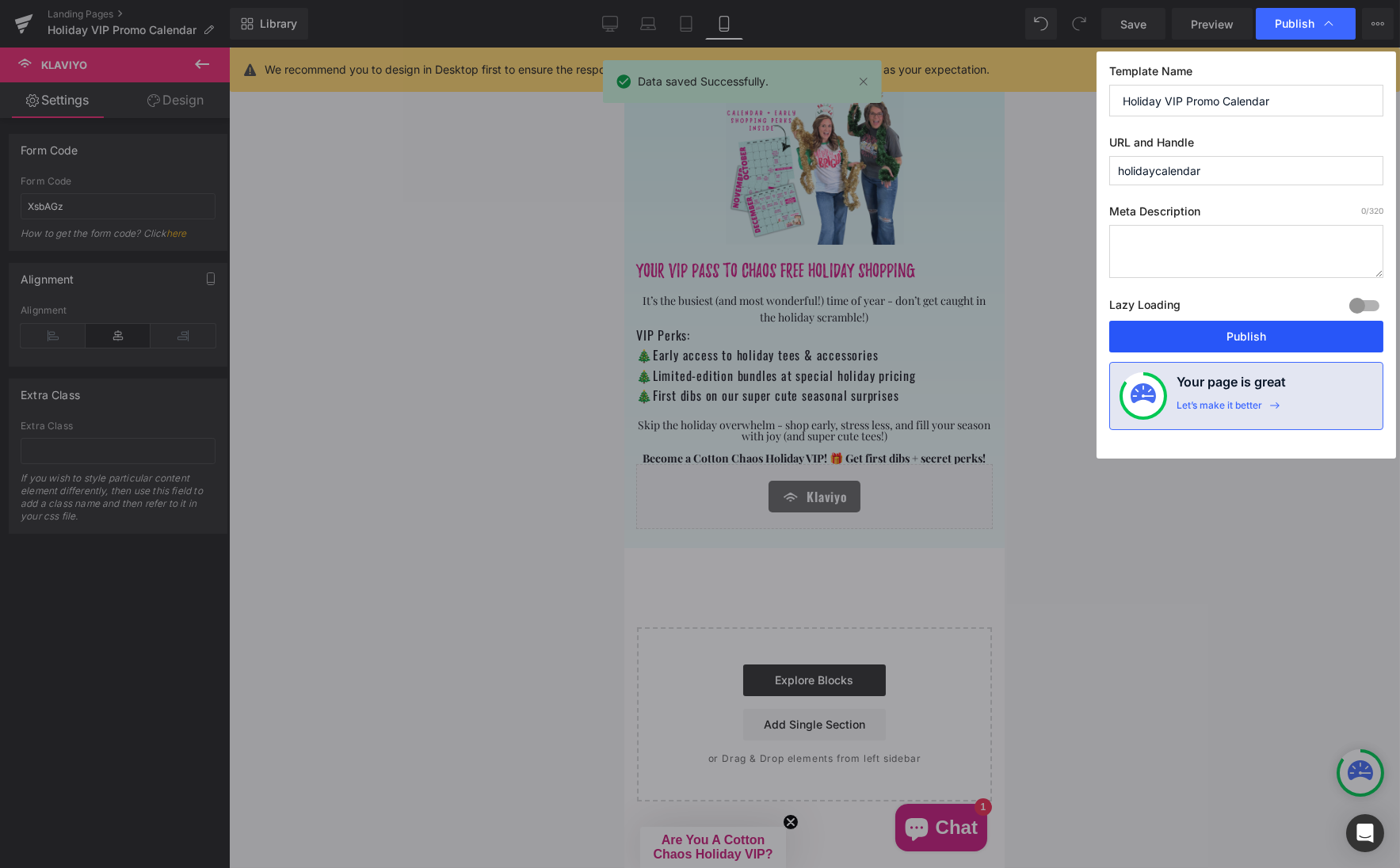
click at [1195, 334] on button "Publish" at bounding box center [1246, 336] width 274 height 31
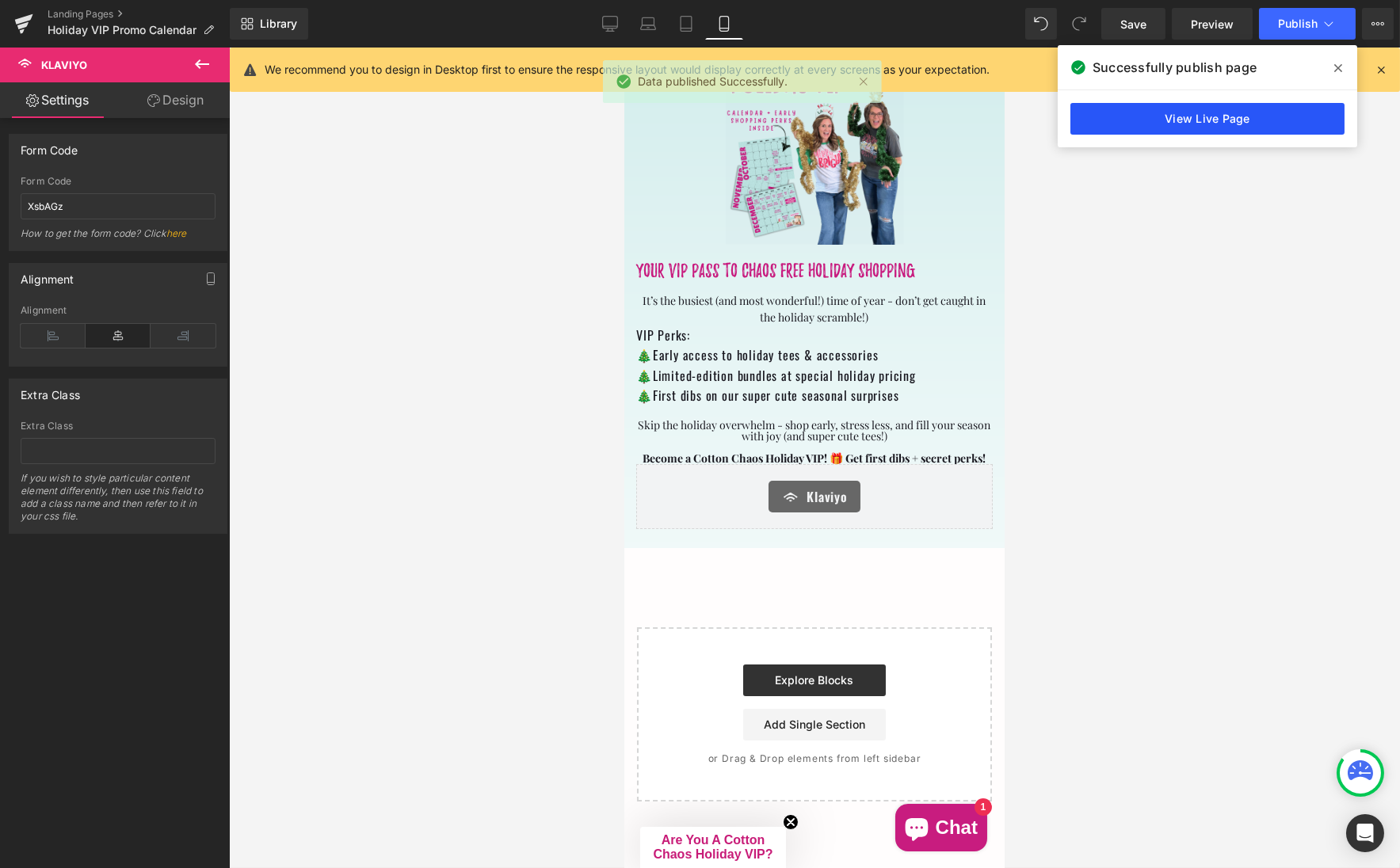
click at [1121, 115] on link "View Live Page" at bounding box center [1207, 119] width 274 height 31
